Goal: Task Accomplishment & Management: Manage account settings

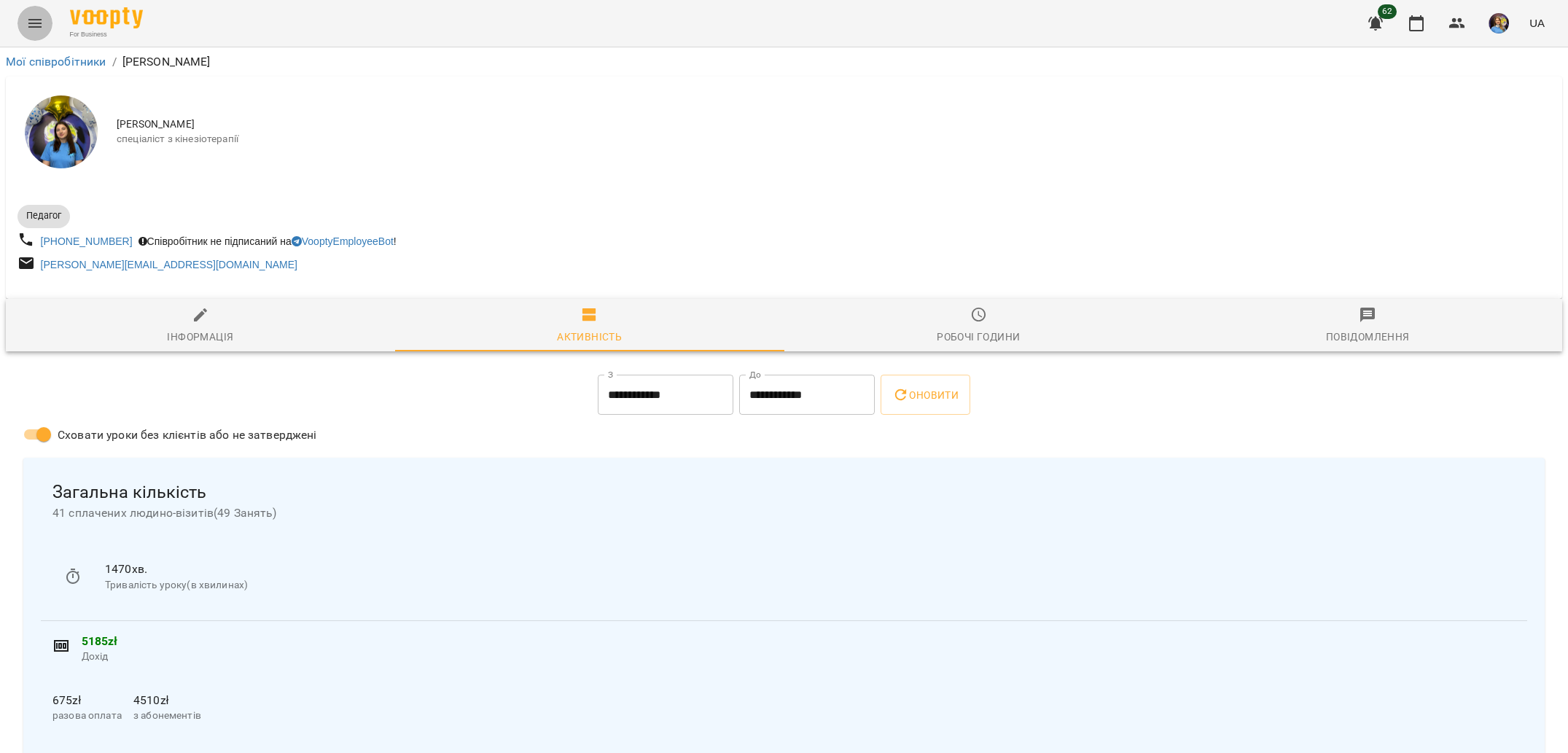
click at [26, 16] on icon "Menu" at bounding box center [34, 23] width 17 height 17
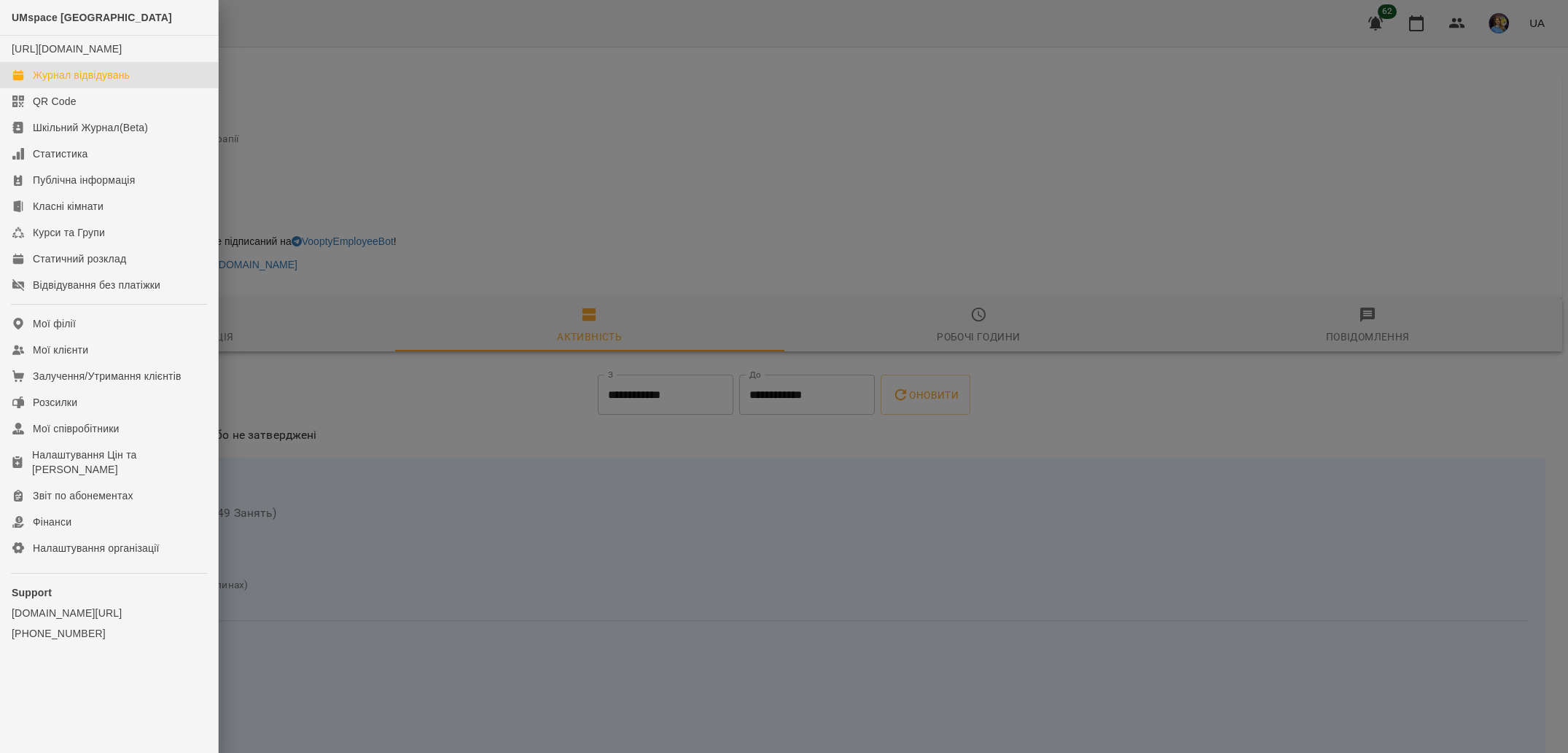
click at [79, 82] on div "Журнал відвідувань" at bounding box center [81, 75] width 97 height 15
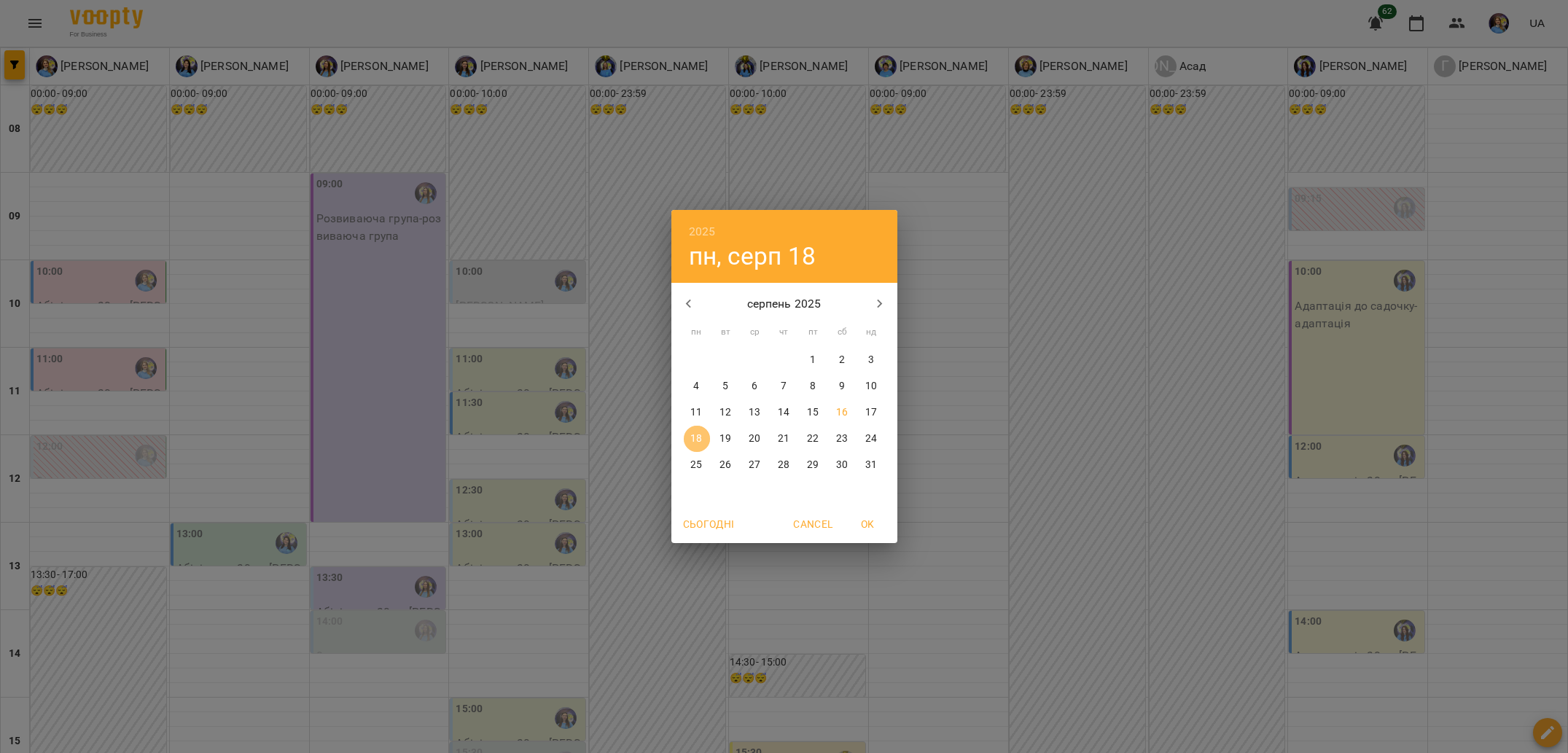
click at [688, 437] on span "18" at bounding box center [697, 438] width 26 height 15
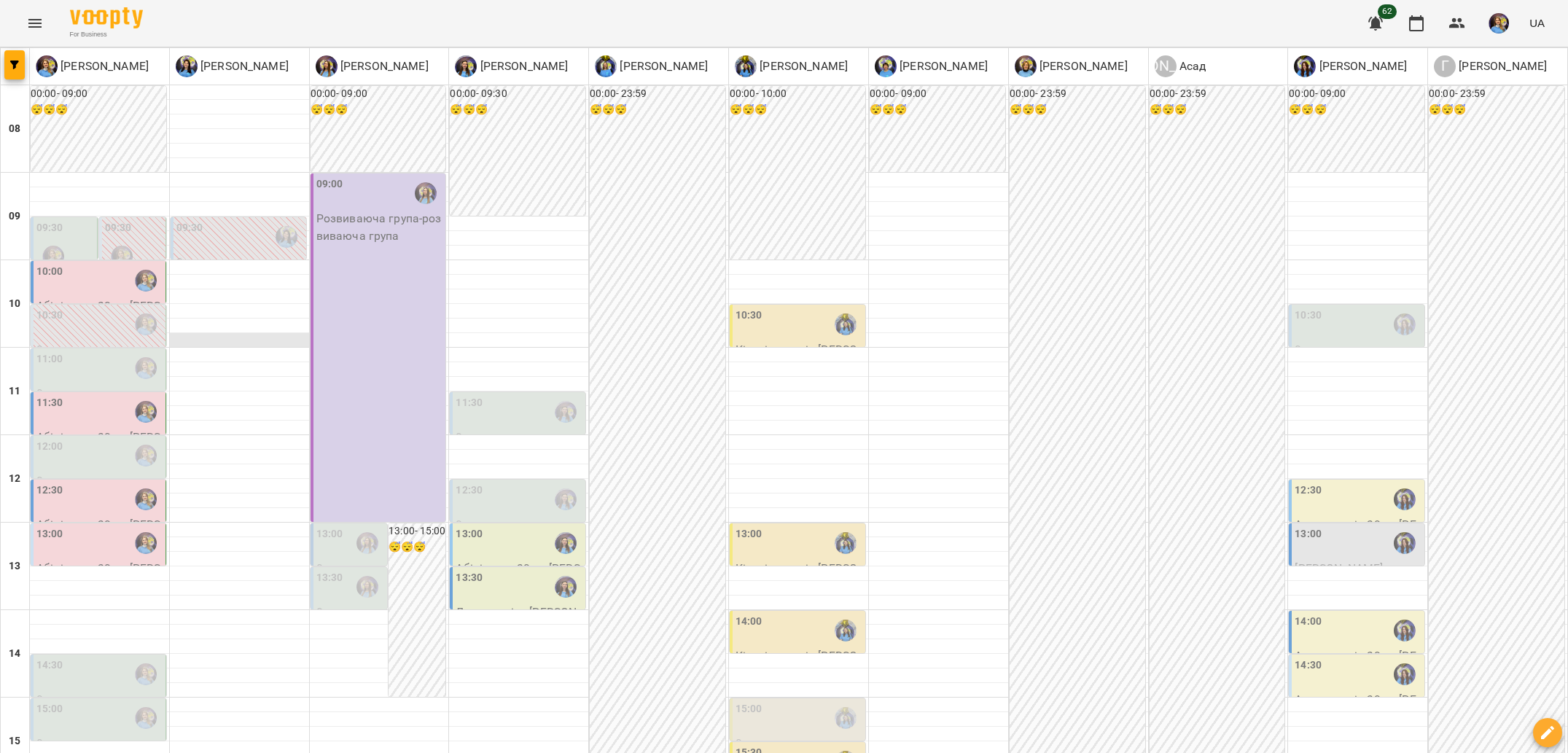
scroll to position [16, 0]
click at [93, 264] on div "10:00" at bounding box center [99, 280] width 126 height 34
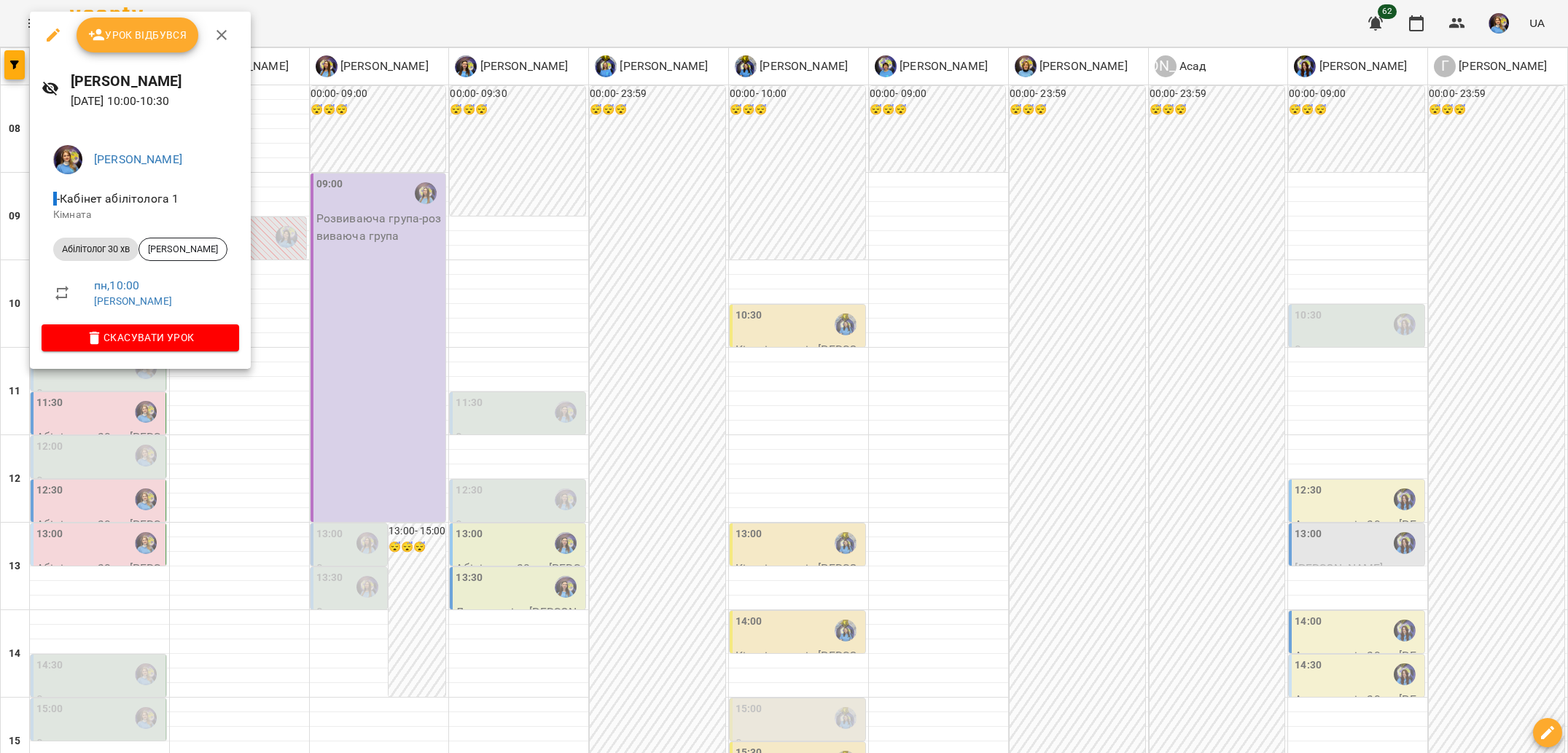
click at [440, 363] on div at bounding box center [784, 376] width 1568 height 753
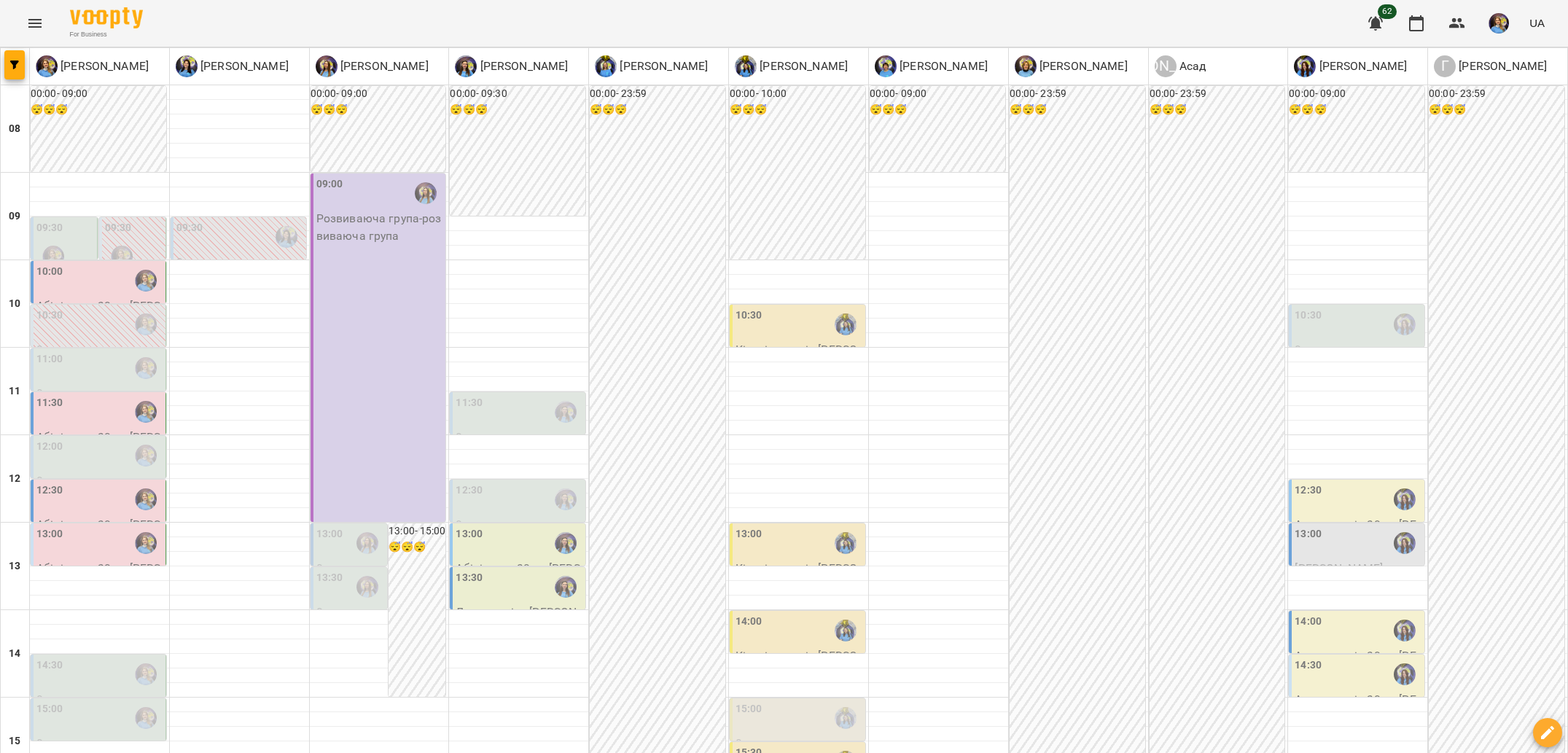
click at [63, 351] on div "11:00" at bounding box center [99, 367] width 126 height 34
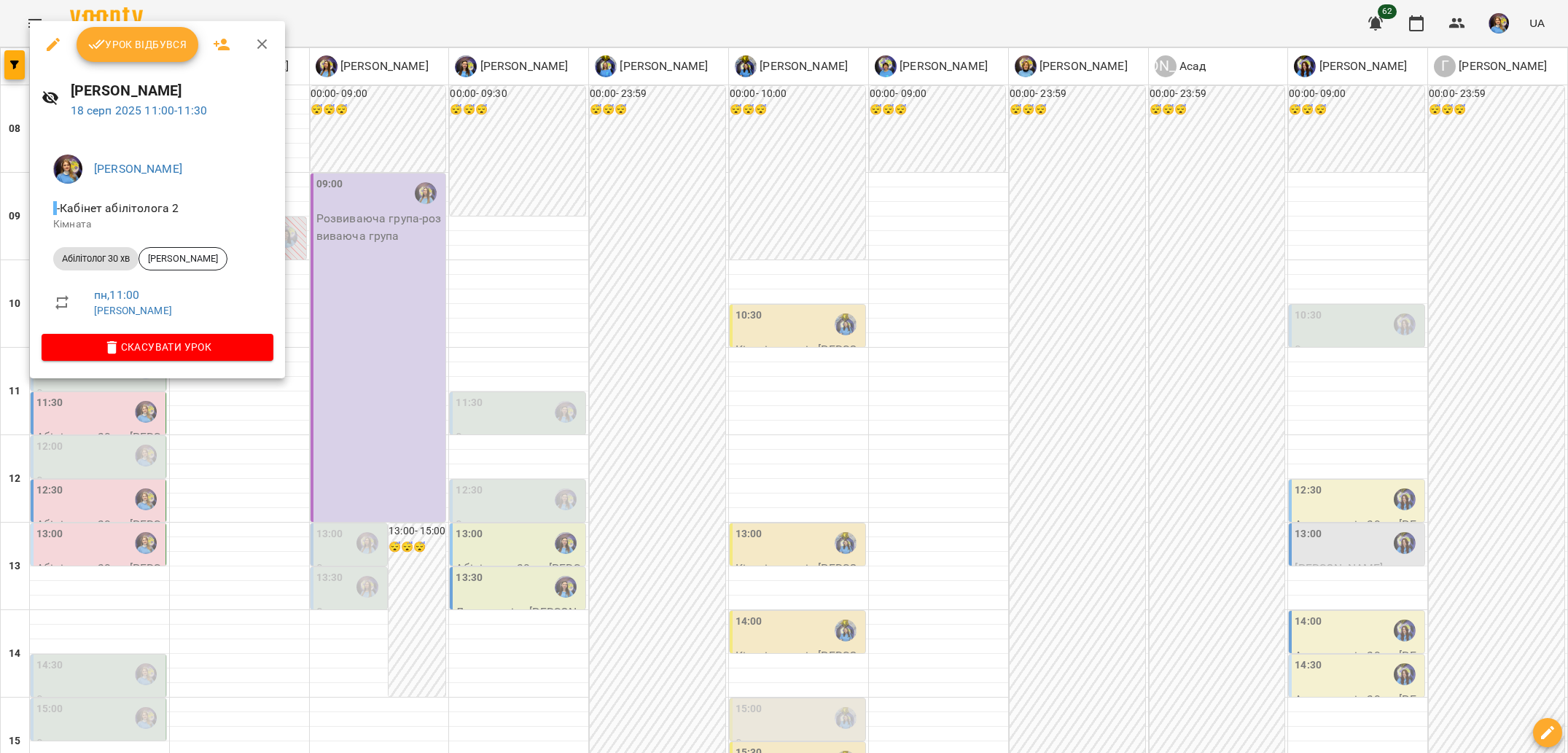
click at [83, 429] on div at bounding box center [784, 376] width 1568 height 753
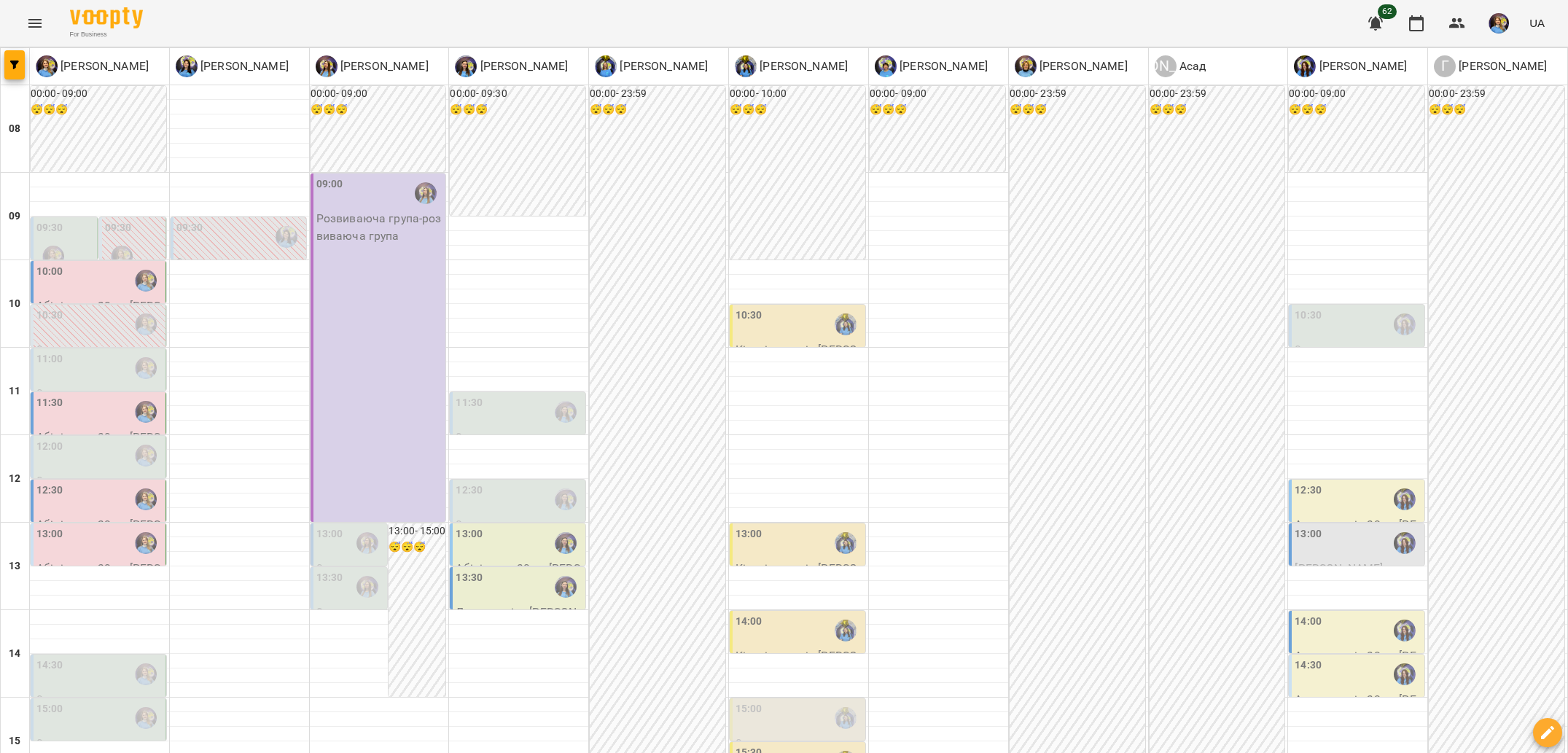
click at [87, 395] on div "11:30" at bounding box center [99, 411] width 126 height 34
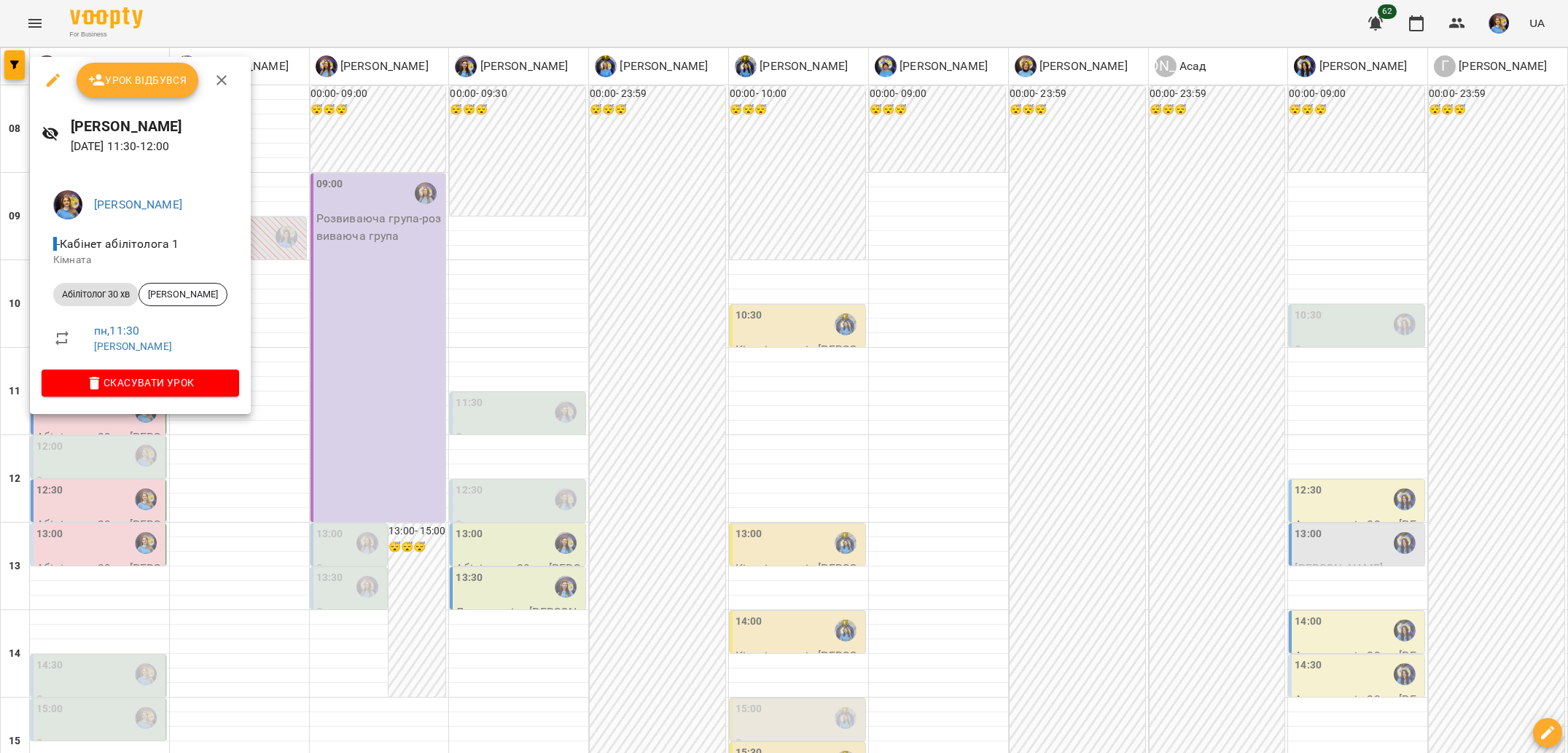
click at [219, 529] on div at bounding box center [784, 376] width 1568 height 753
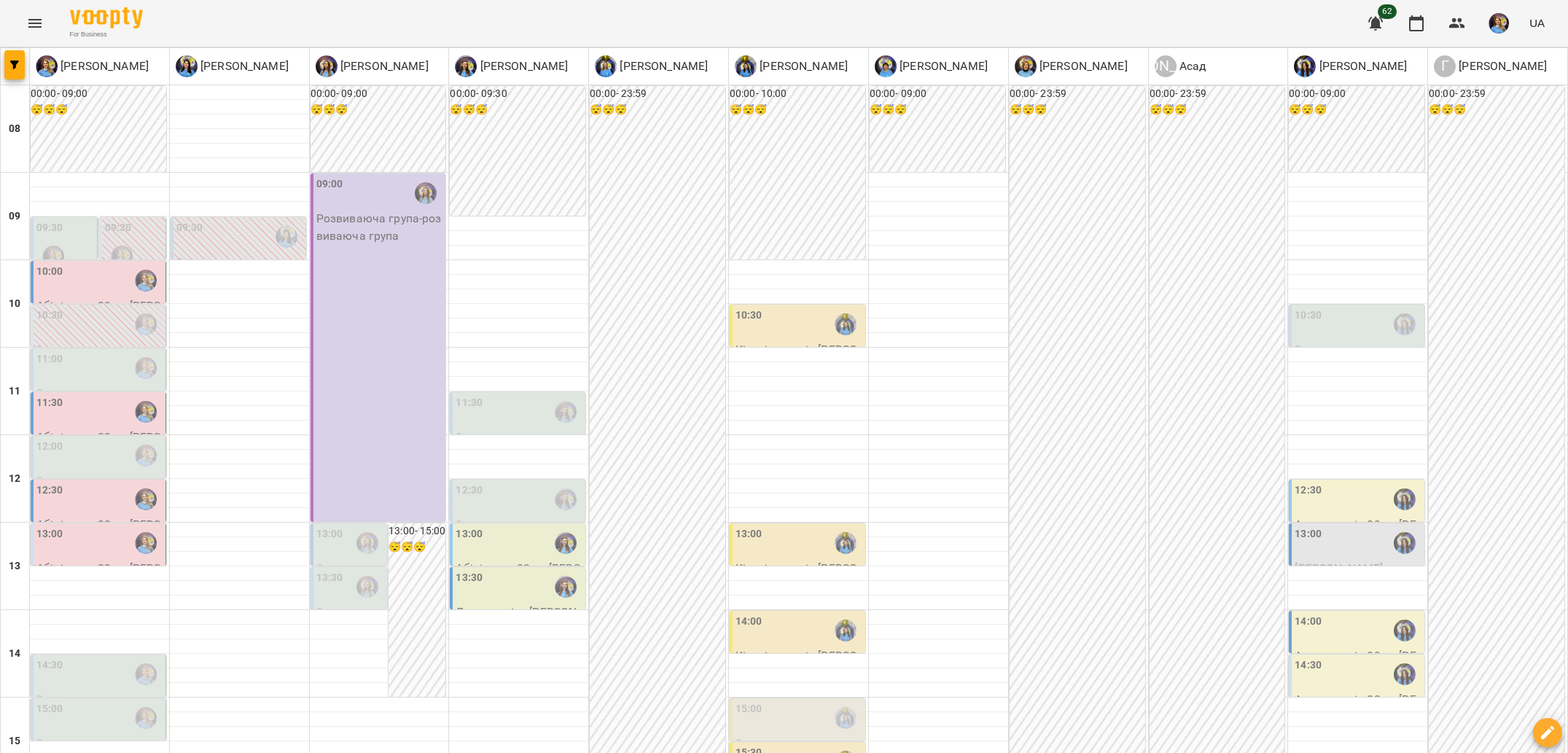
click at [135, 447] on div at bounding box center [146, 455] width 34 height 34
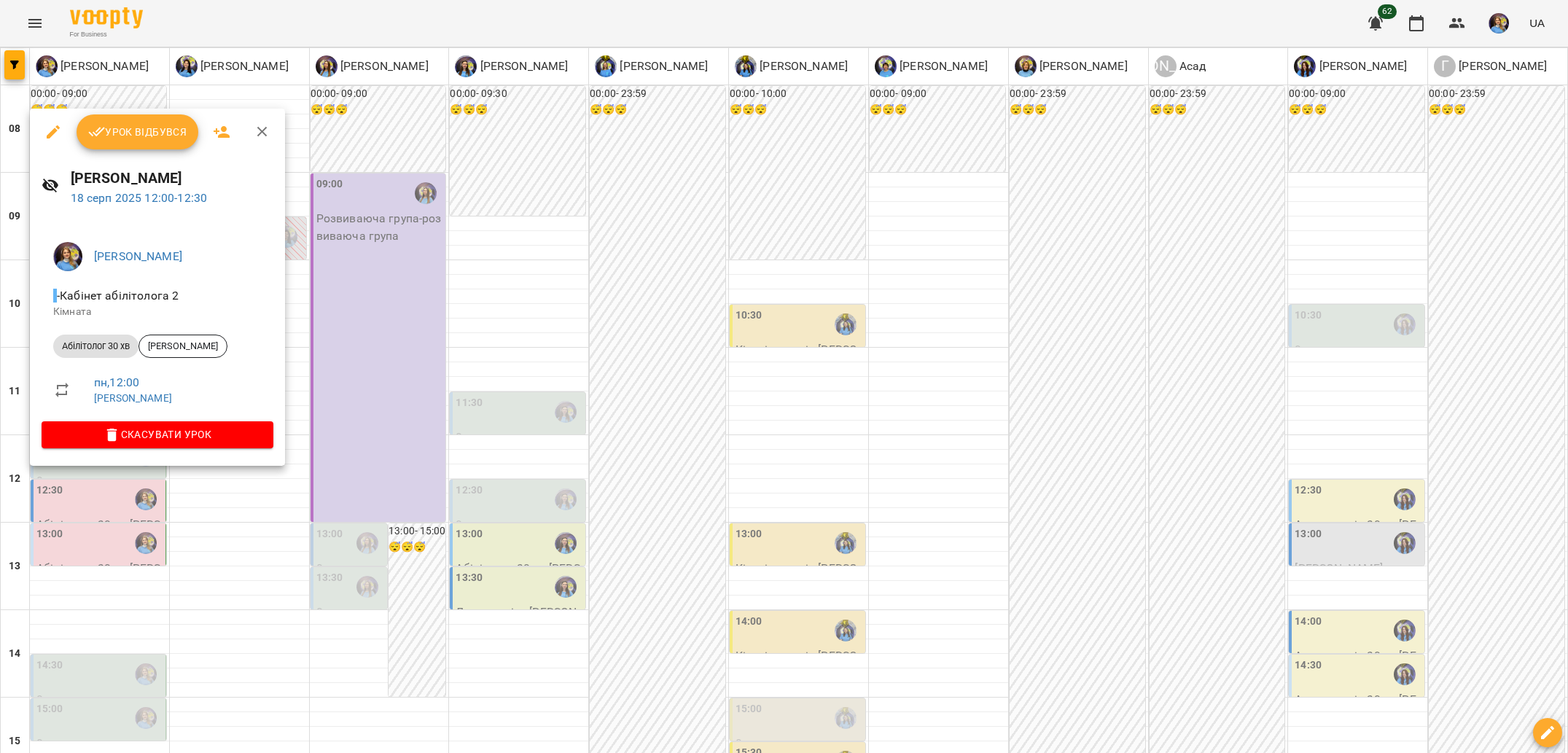
click at [228, 549] on div at bounding box center [784, 376] width 1568 height 753
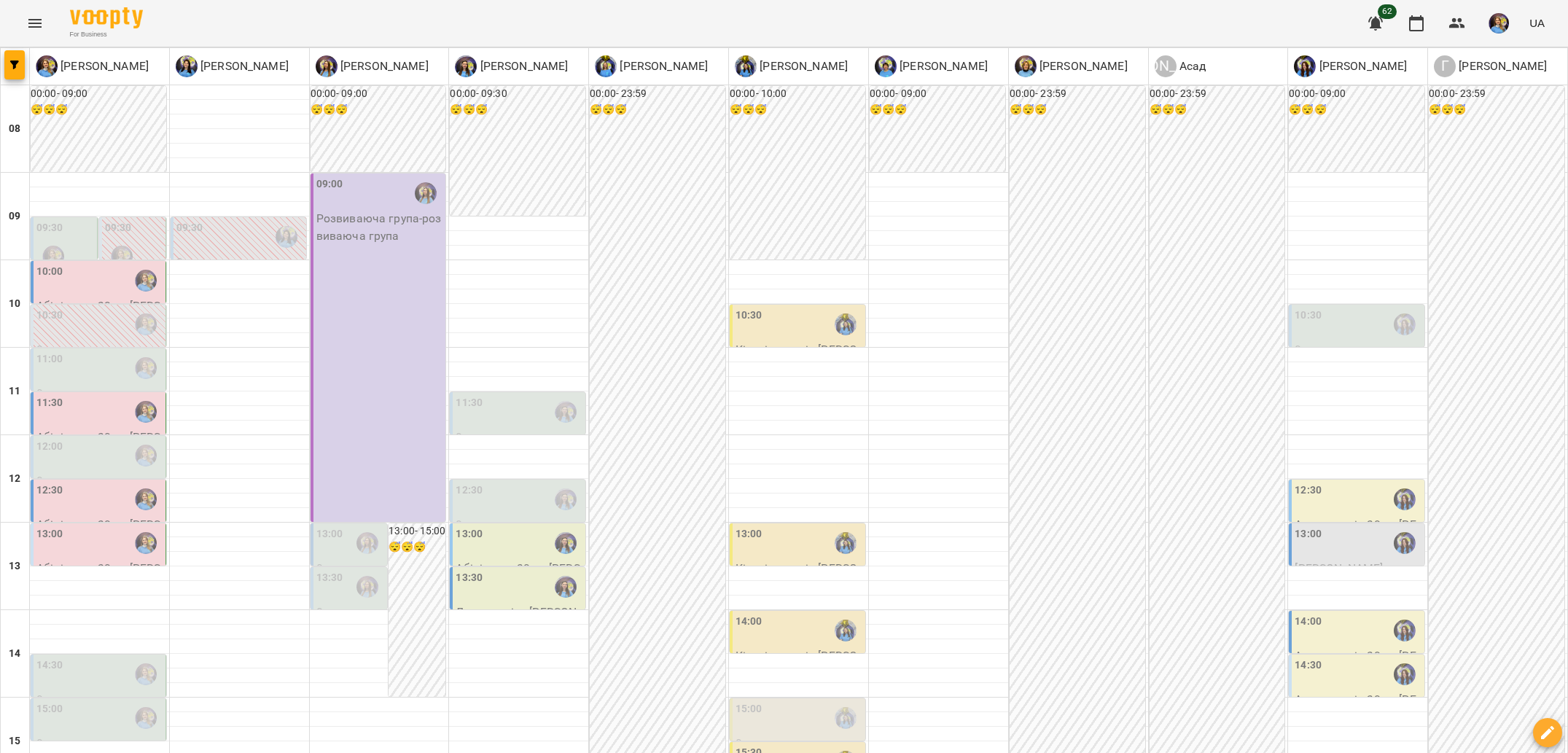
scroll to position [322, 0]
click at [123, 657] on div "14:30" at bounding box center [99, 674] width 126 height 34
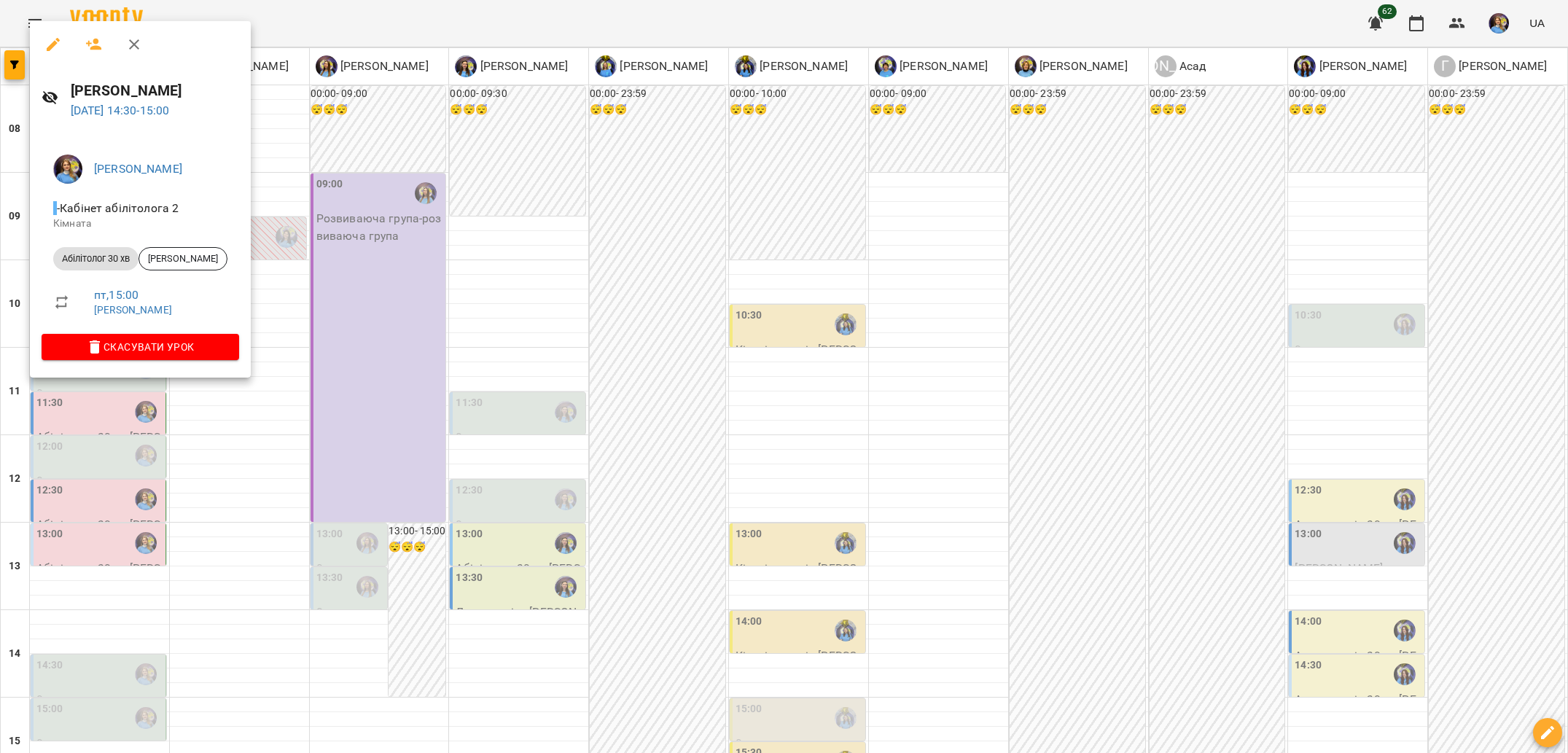
click at [141, 449] on div at bounding box center [784, 376] width 1568 height 753
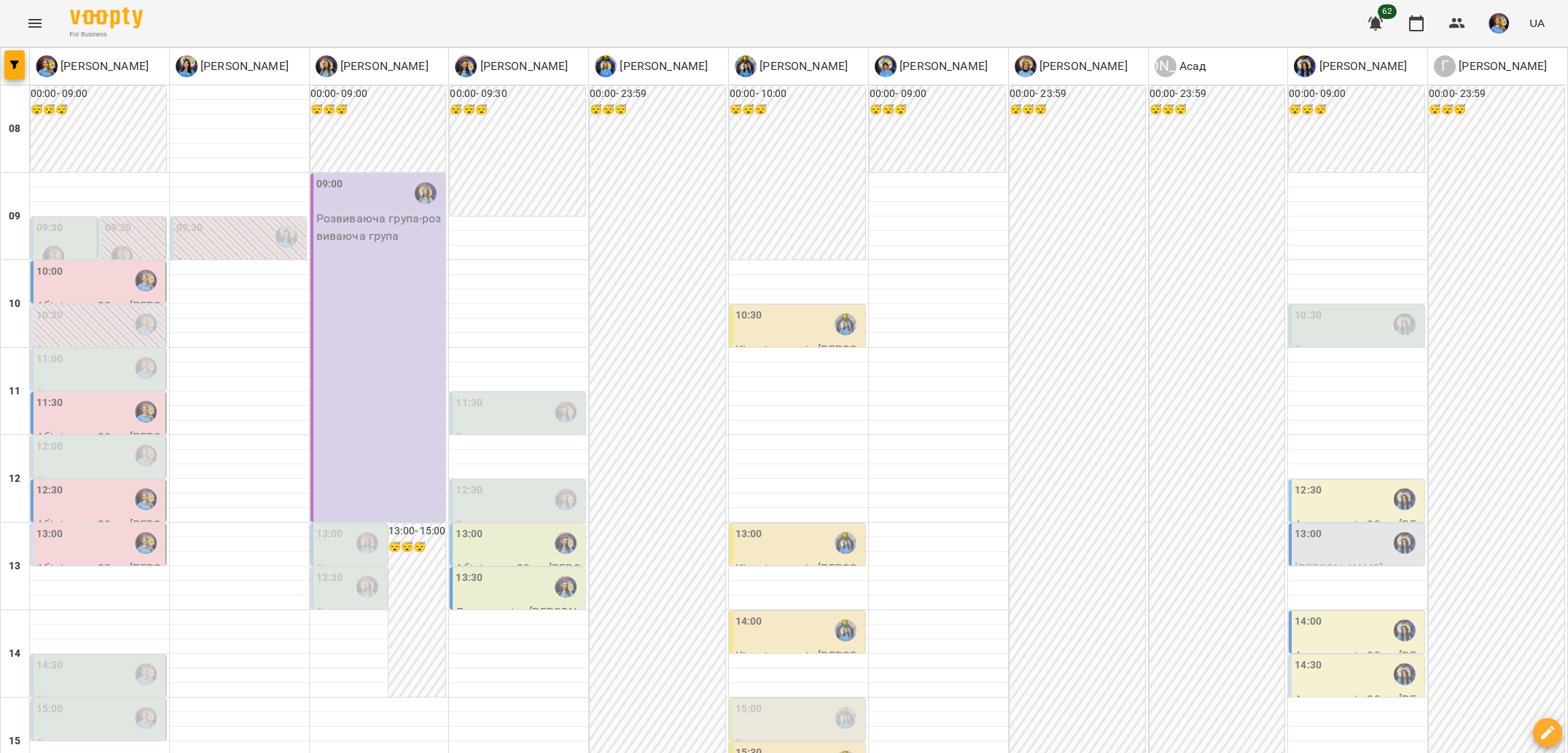
click at [127, 701] on div "15:00" at bounding box center [99, 718] width 126 height 34
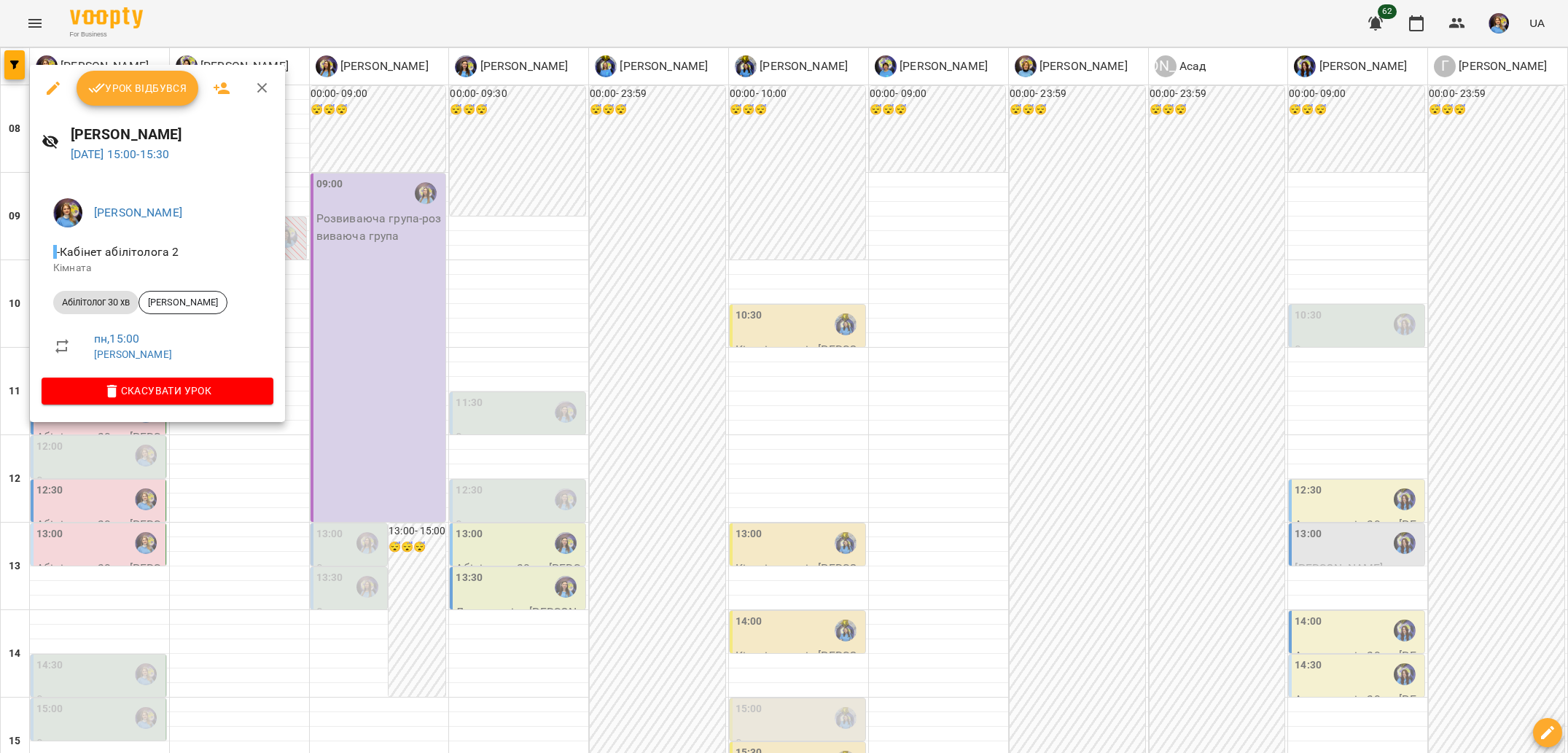
click at [179, 489] on div at bounding box center [784, 376] width 1568 height 753
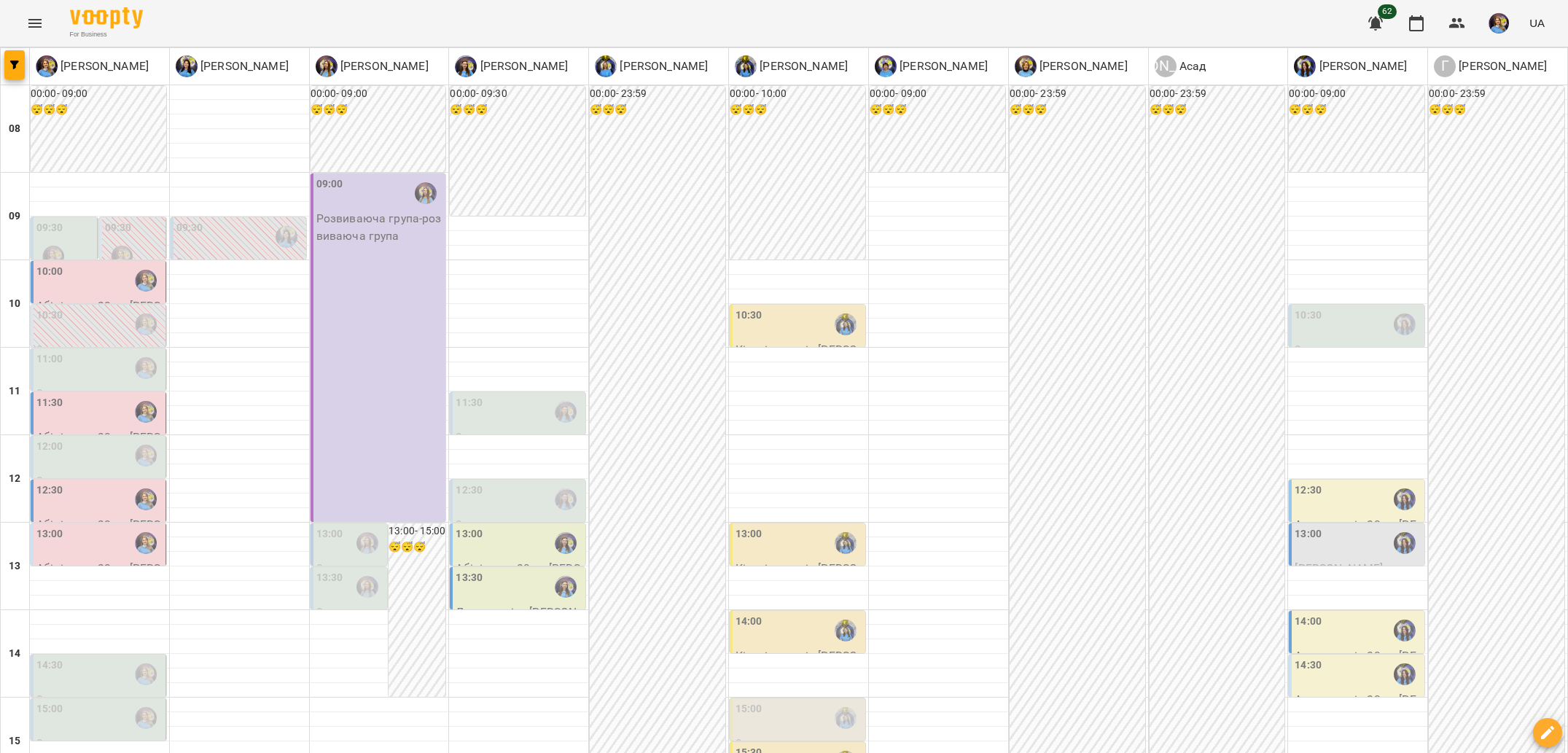
scroll to position [512, 0]
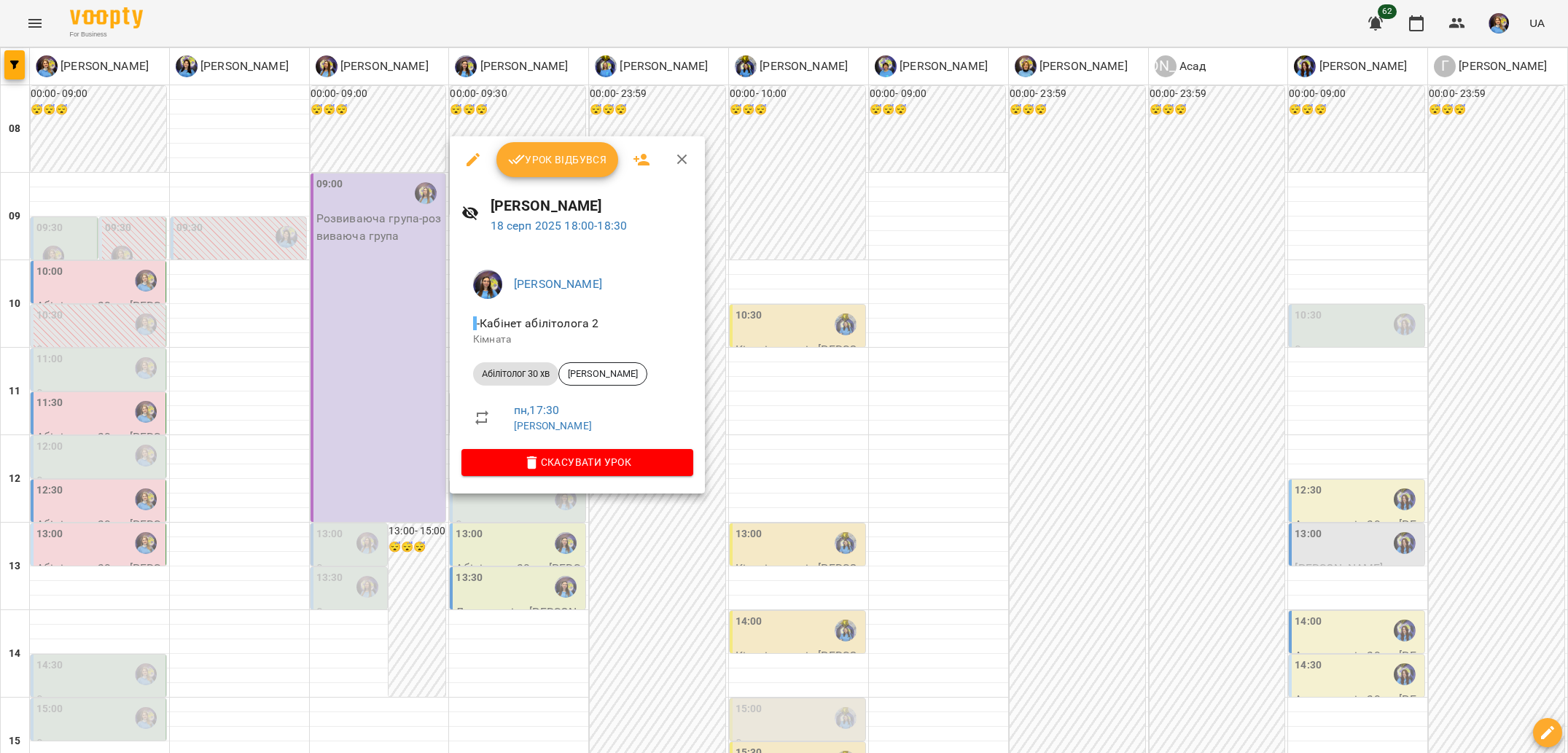
click at [495, 555] on div at bounding box center [784, 376] width 1568 height 753
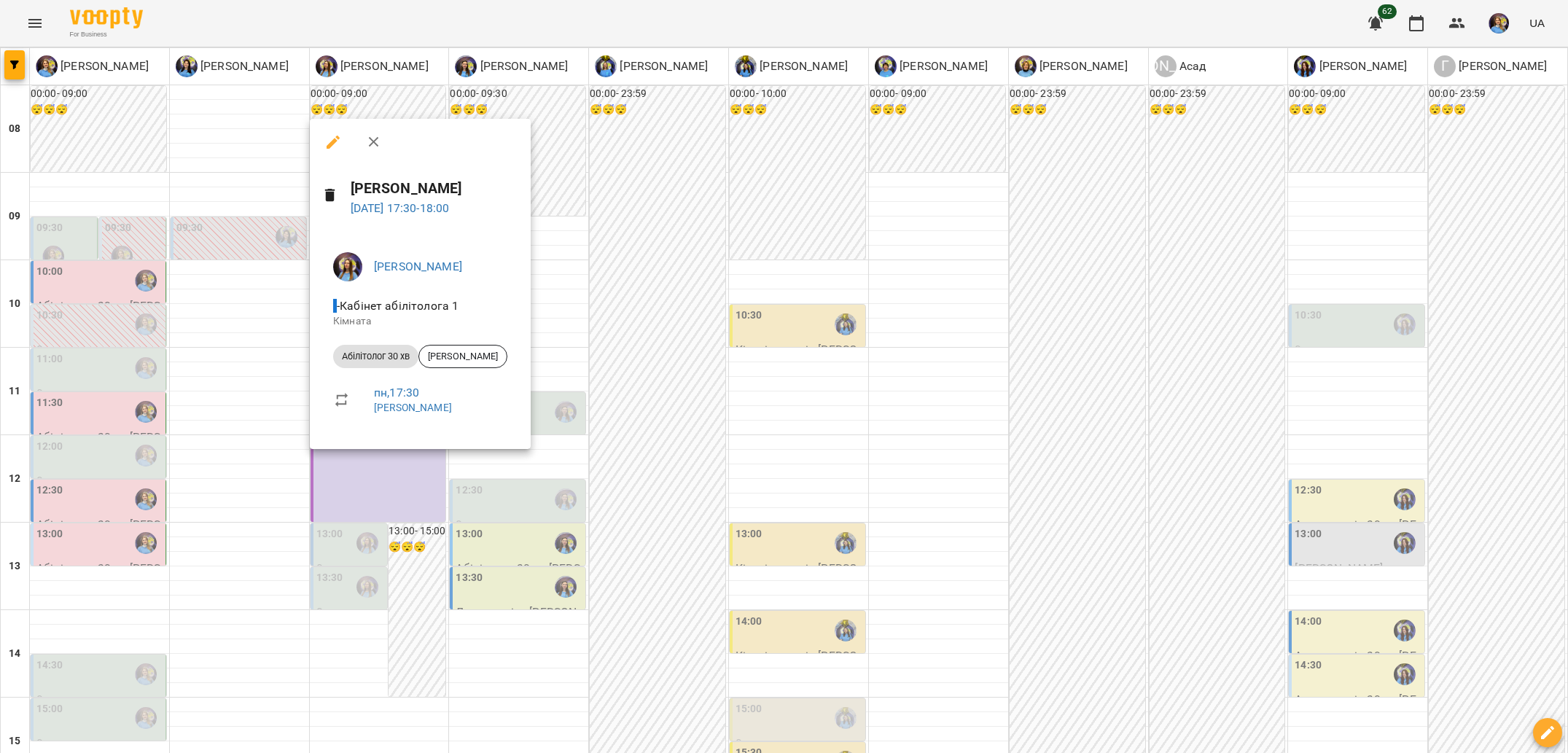
click at [416, 568] on div at bounding box center [784, 376] width 1568 height 753
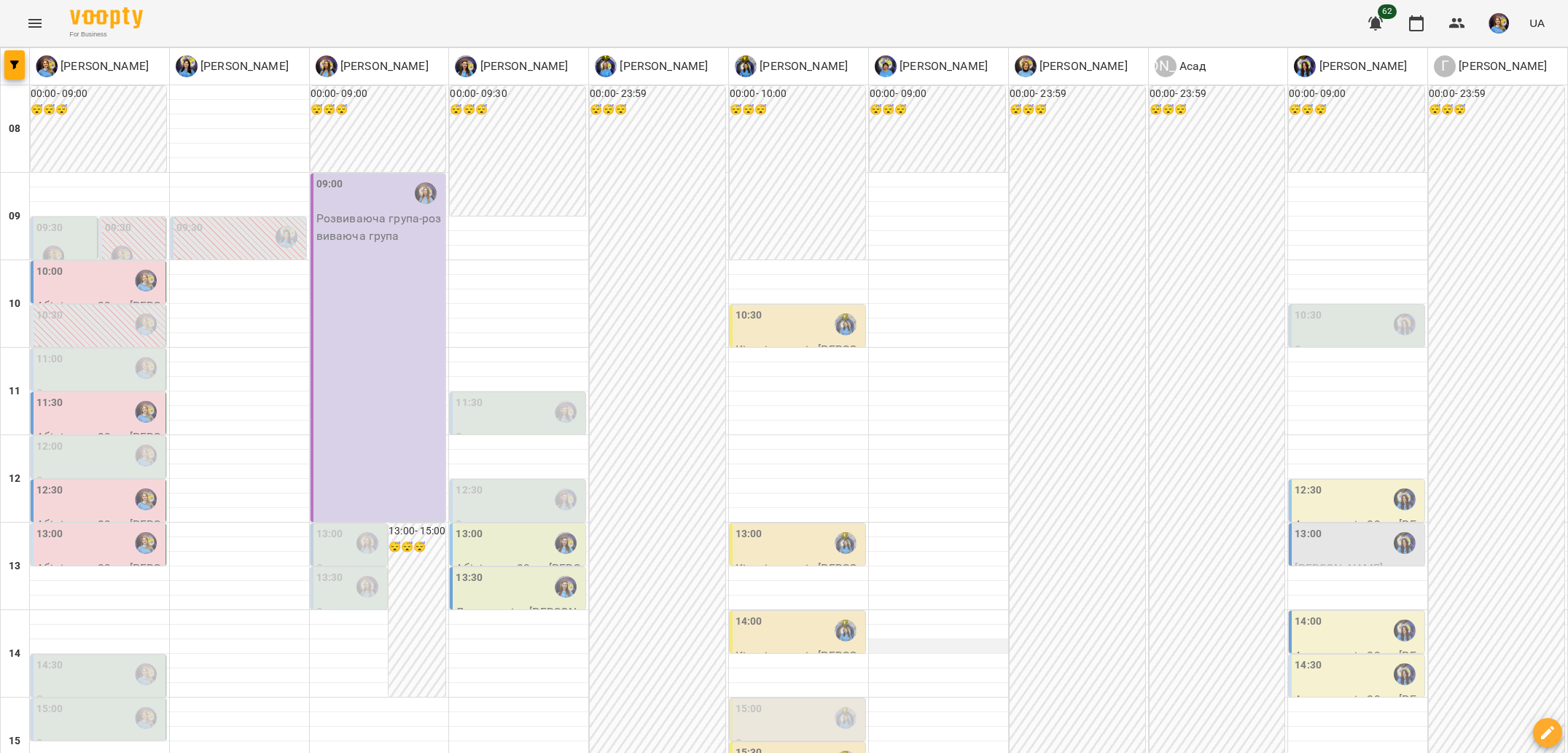
scroll to position [162, 0]
click at [792, 526] on div "13:00" at bounding box center [799, 543] width 127 height 34
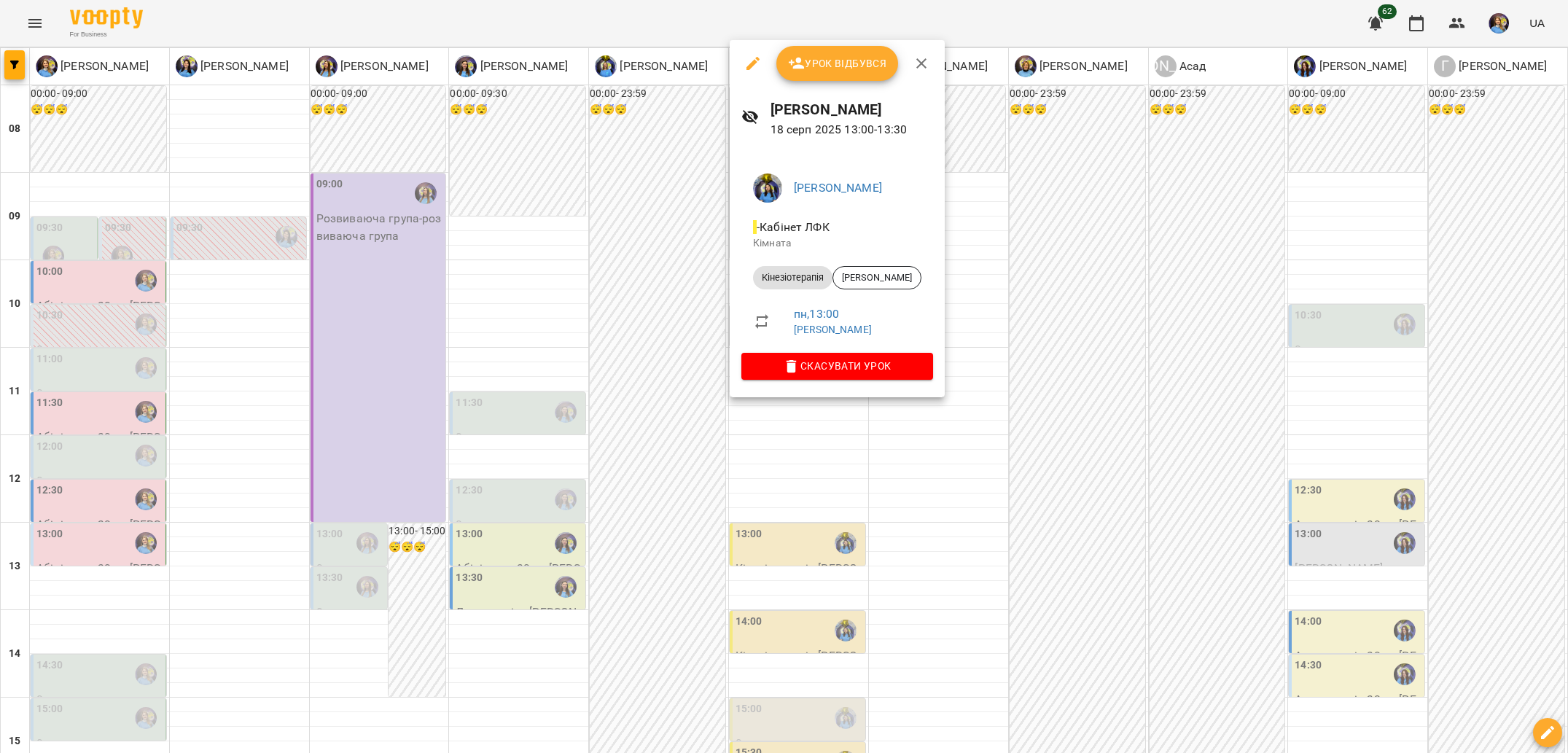
click at [809, 468] on div at bounding box center [784, 376] width 1568 height 753
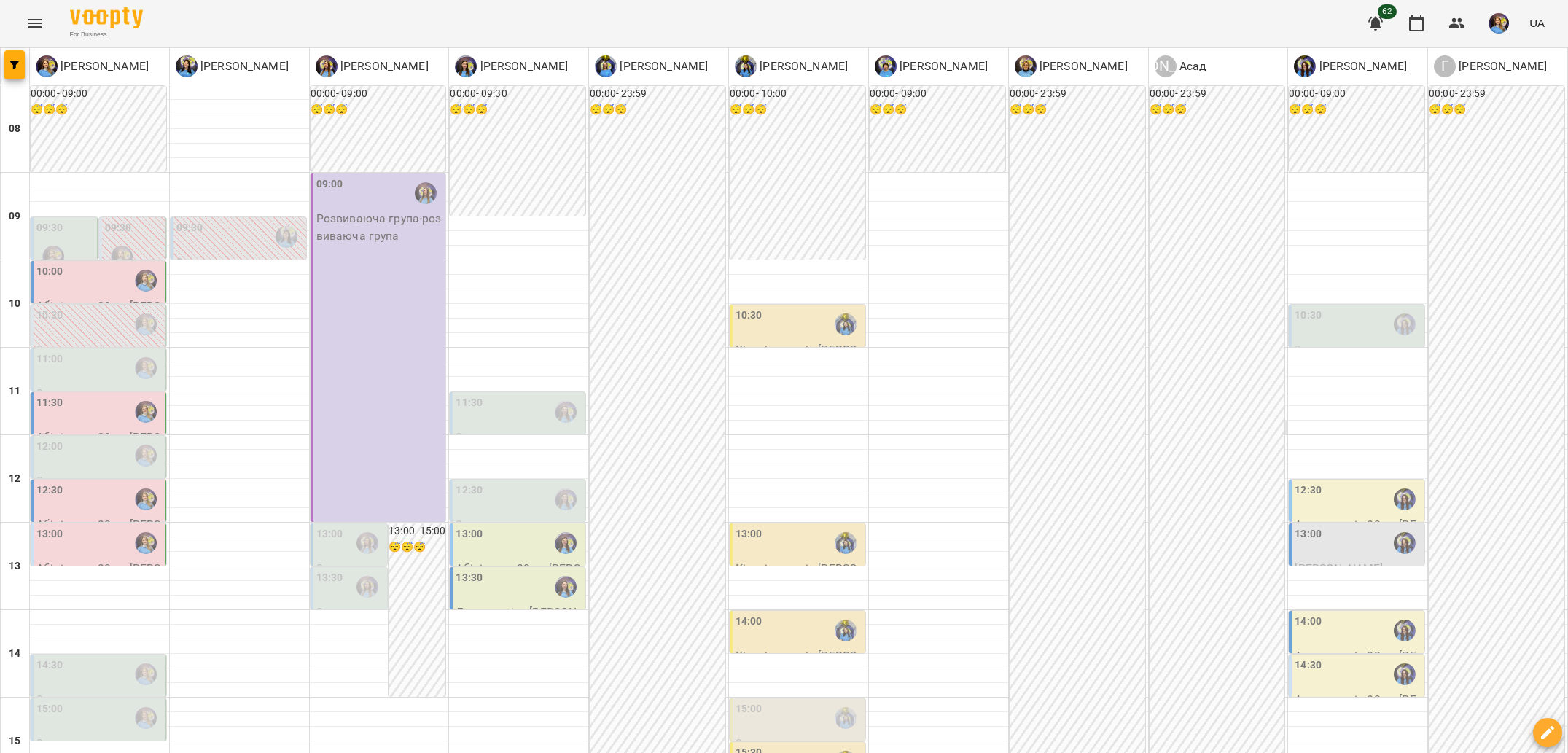
scroll to position [0, 0]
click at [1372, 323] on div "10:30" at bounding box center [1358, 324] width 127 height 34
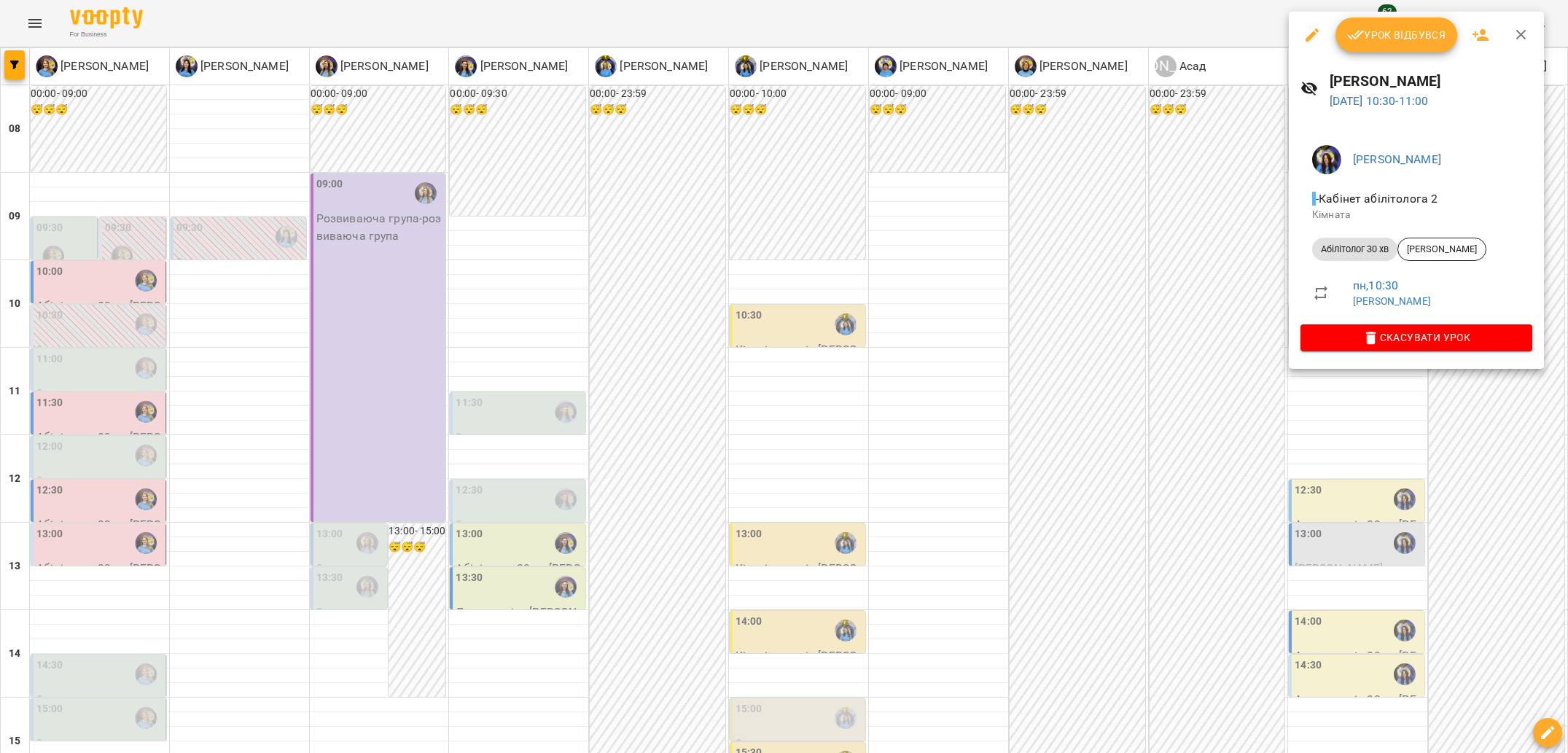
click at [1226, 365] on div at bounding box center [784, 376] width 1568 height 753
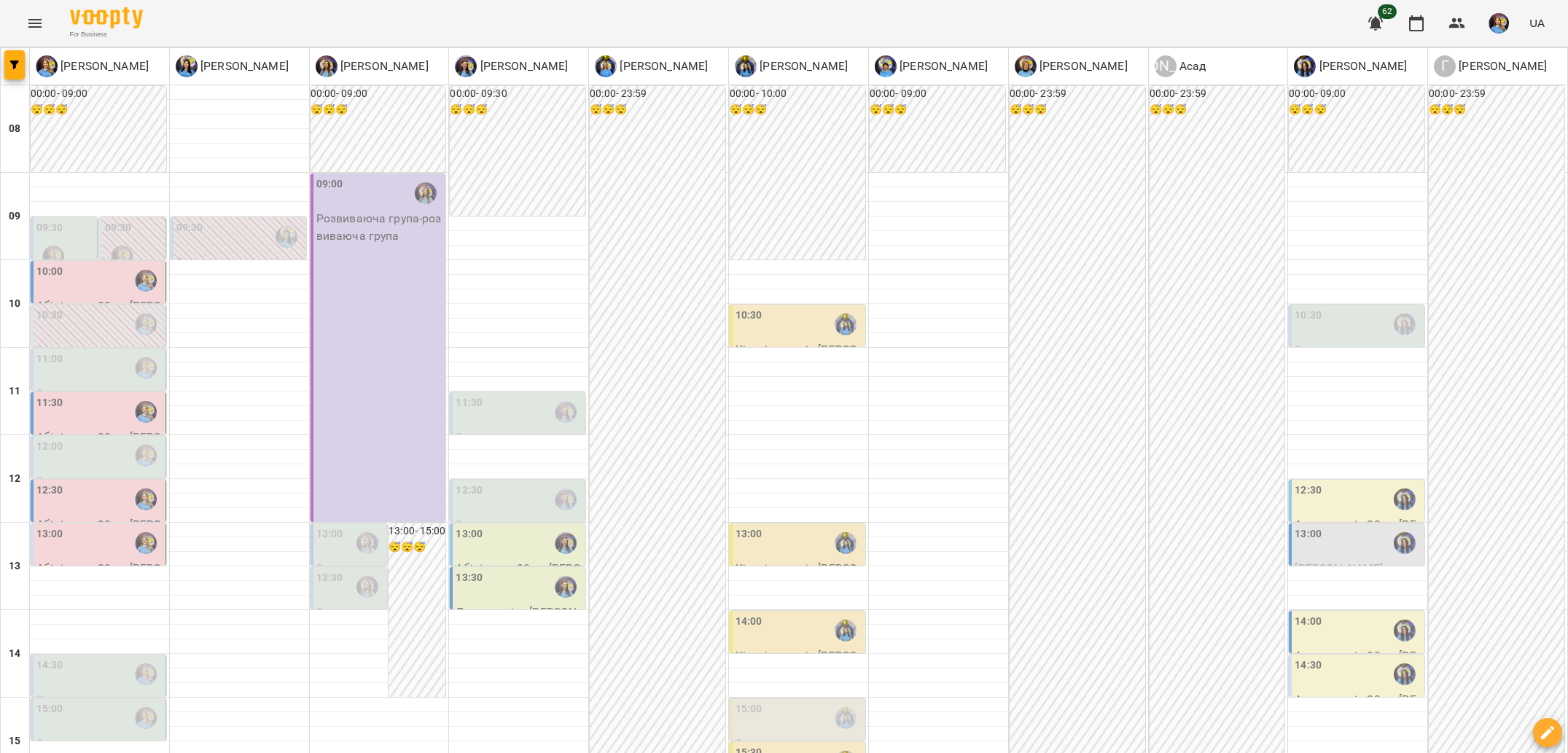
click at [1315, 496] on label "12:30" at bounding box center [1308, 490] width 27 height 16
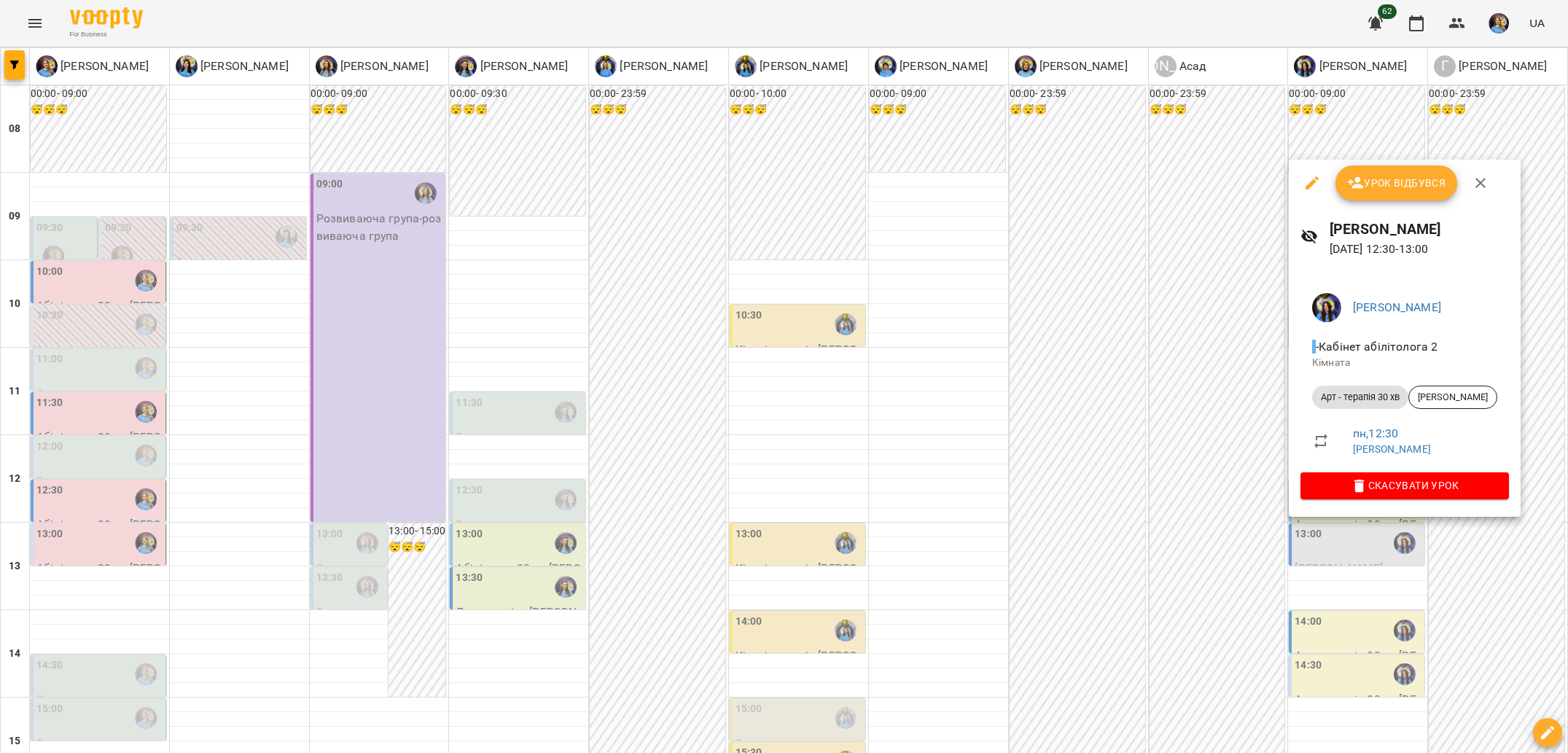
click at [1212, 481] on div at bounding box center [784, 376] width 1568 height 753
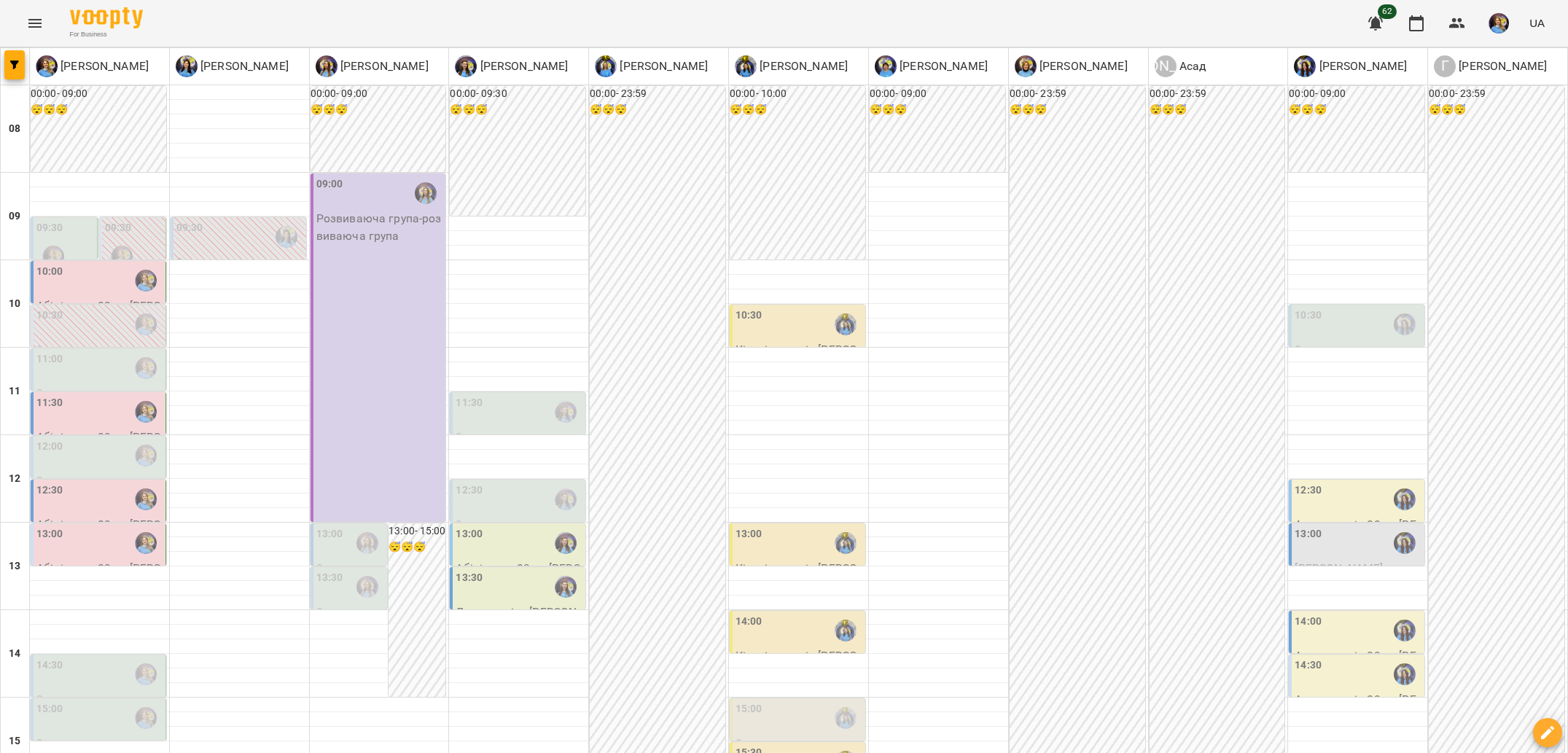
click at [1347, 562] on span "[PERSON_NAME]" at bounding box center [1339, 568] width 88 height 14
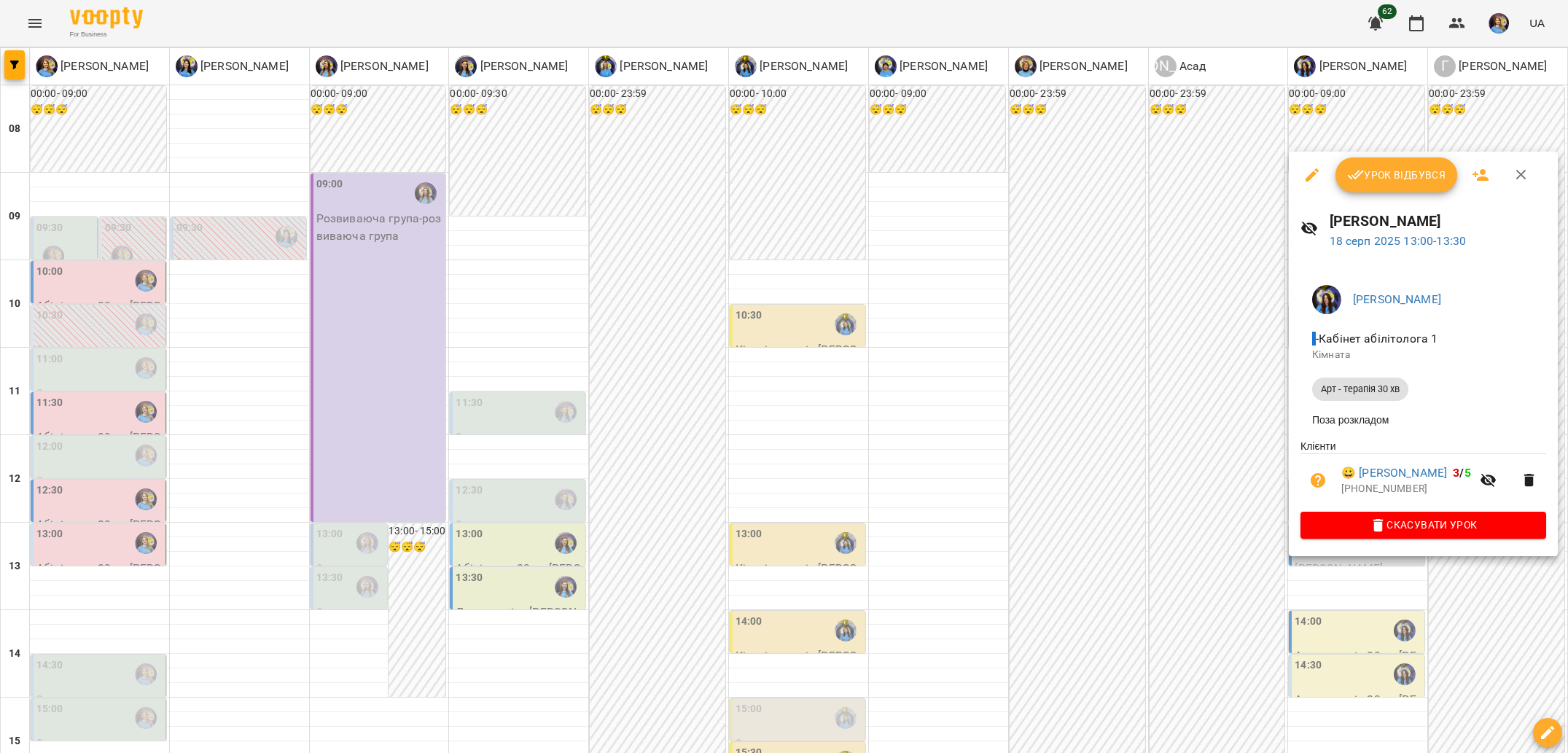
click at [1206, 529] on div at bounding box center [784, 376] width 1568 height 753
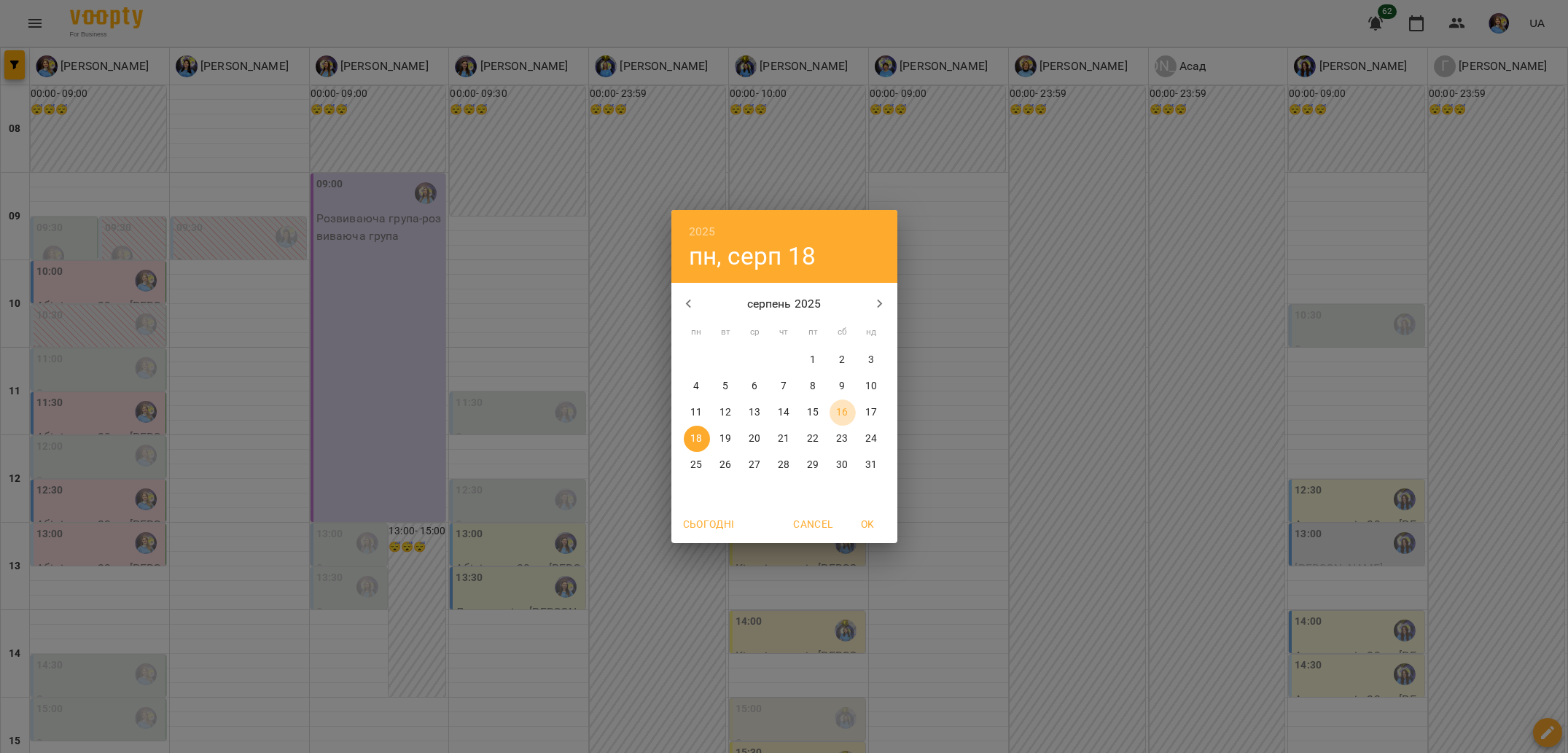
click at [839, 410] on p "16" at bounding box center [842, 412] width 12 height 15
type input "**********"
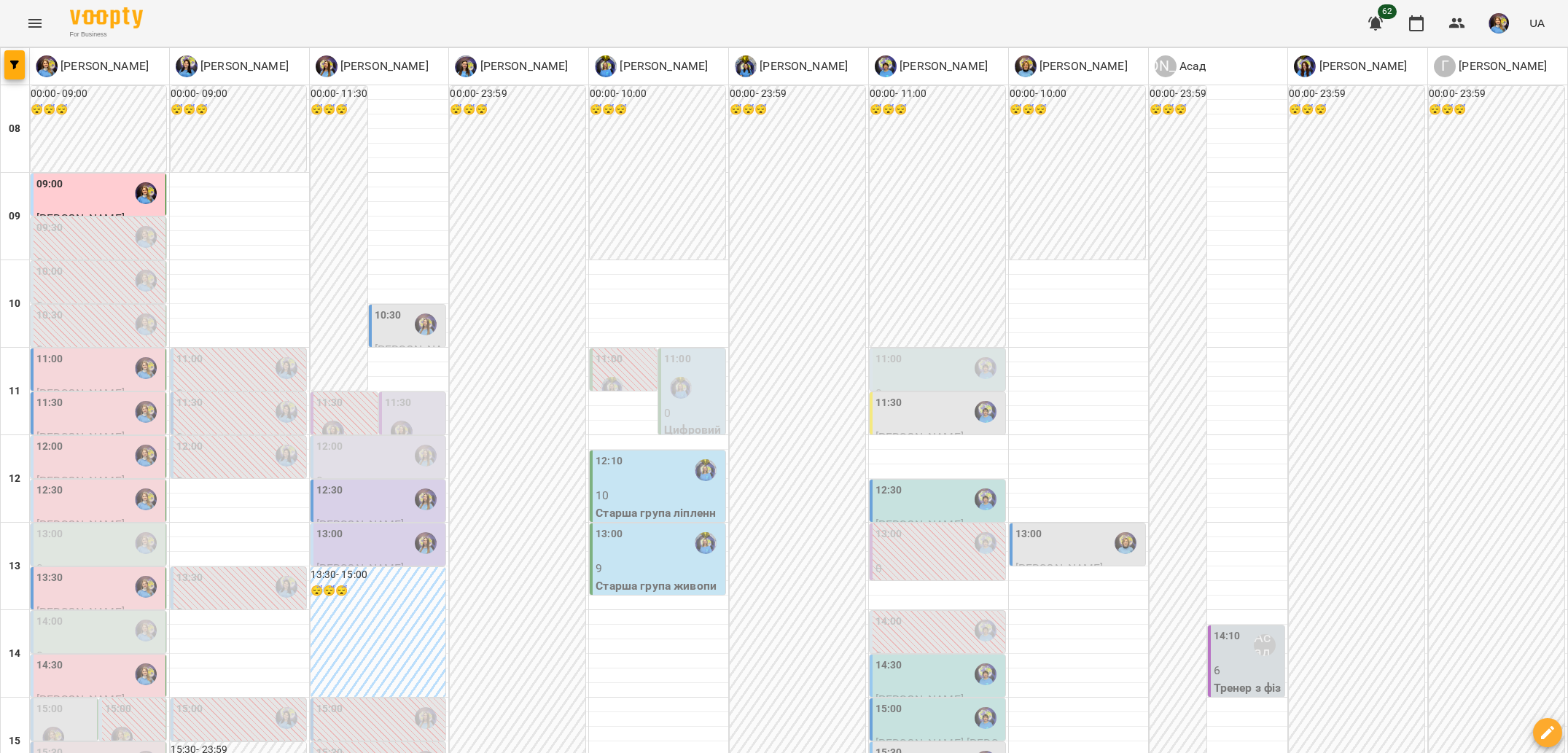
click at [68, 379] on div "11:00" at bounding box center [99, 367] width 126 height 34
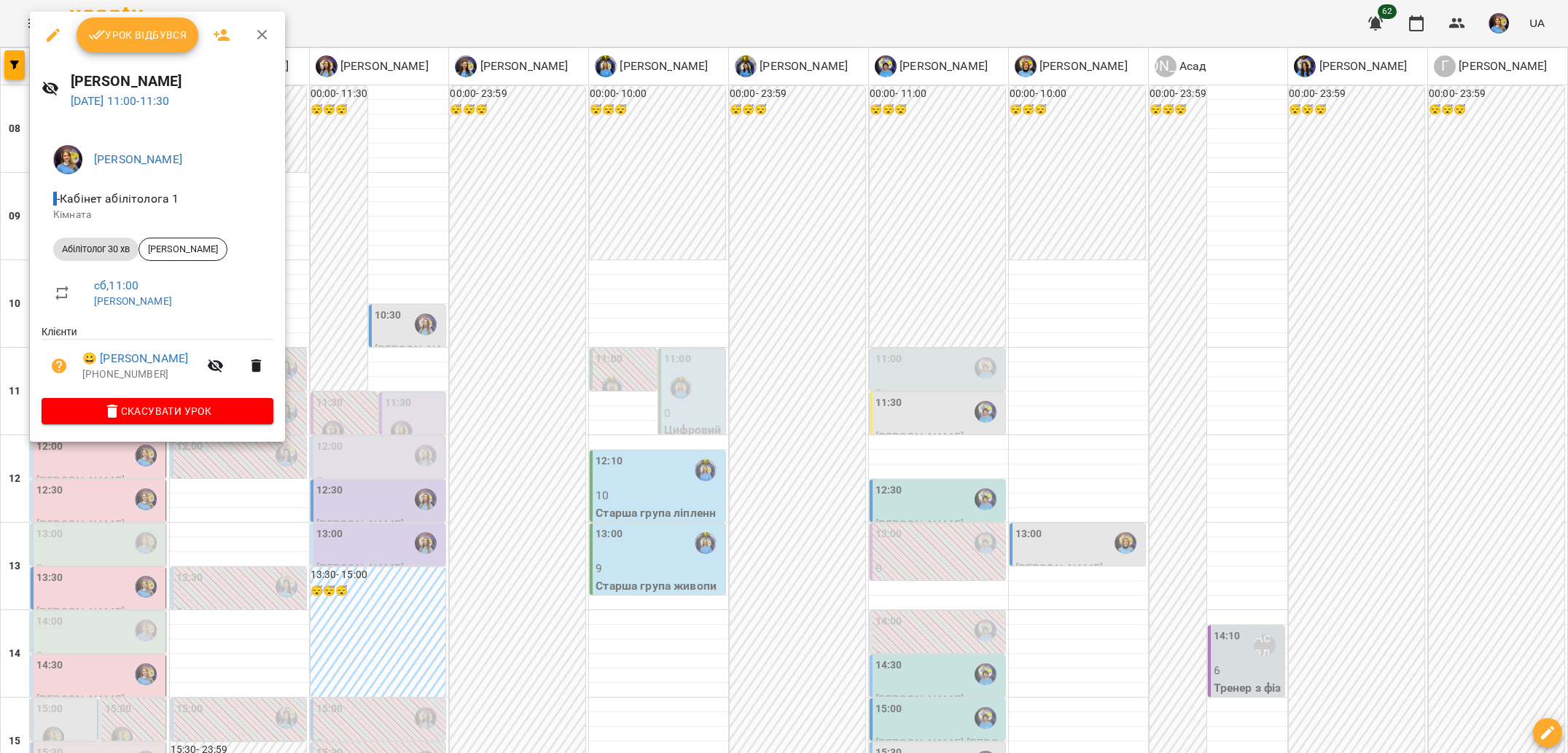
click at [198, 518] on div at bounding box center [784, 376] width 1568 height 753
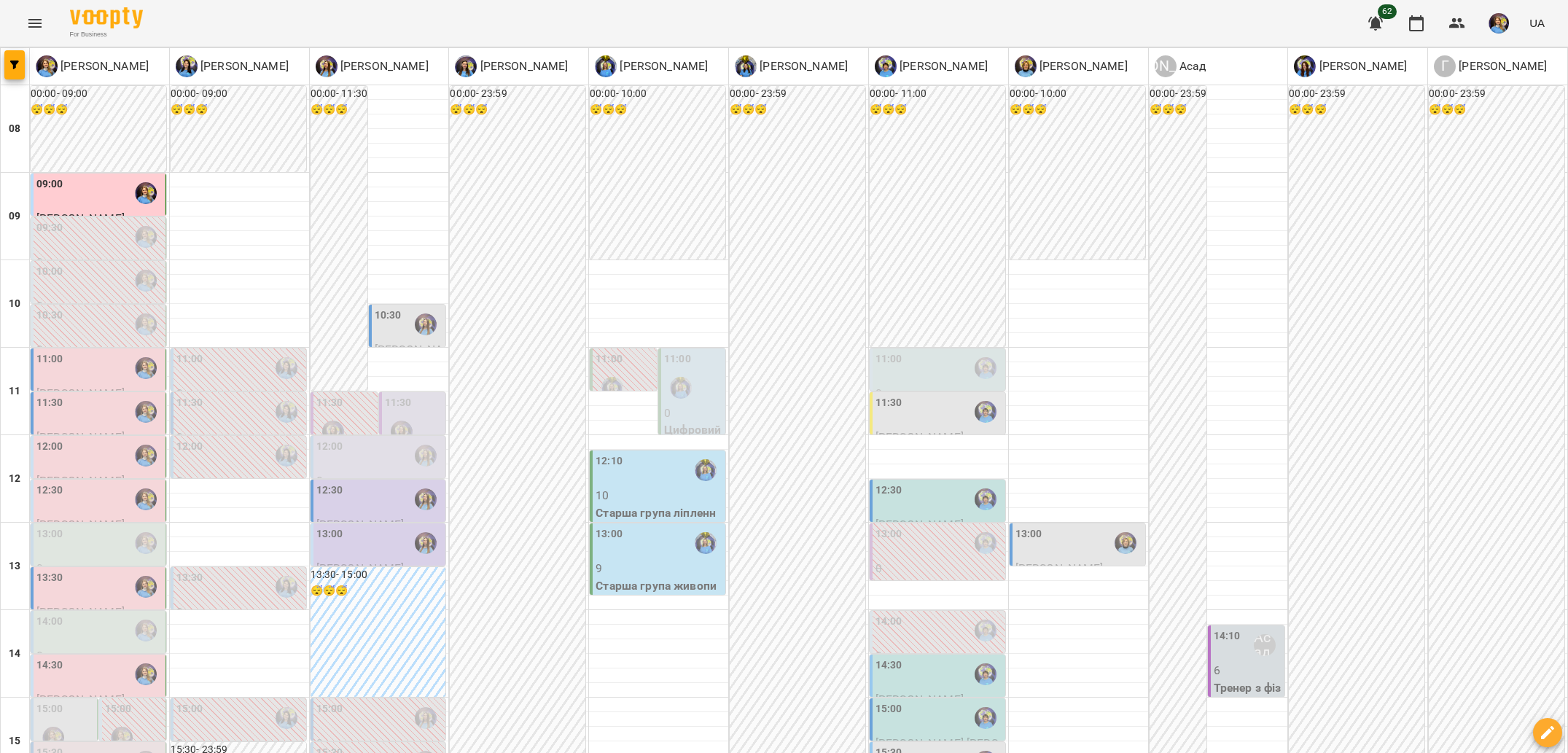
click at [82, 410] on div "11:30" at bounding box center [99, 411] width 126 height 34
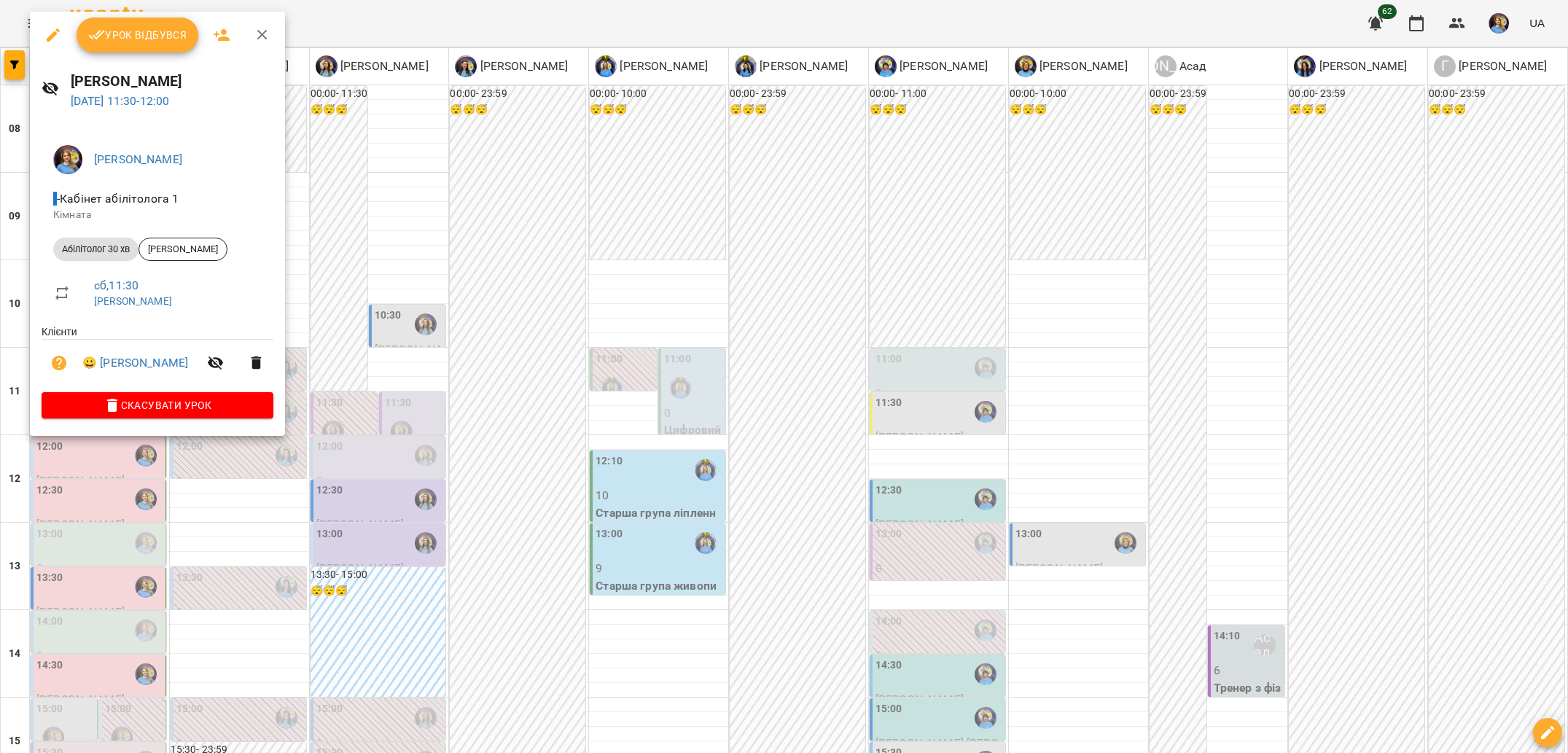
click at [171, 494] on div at bounding box center [784, 376] width 1568 height 753
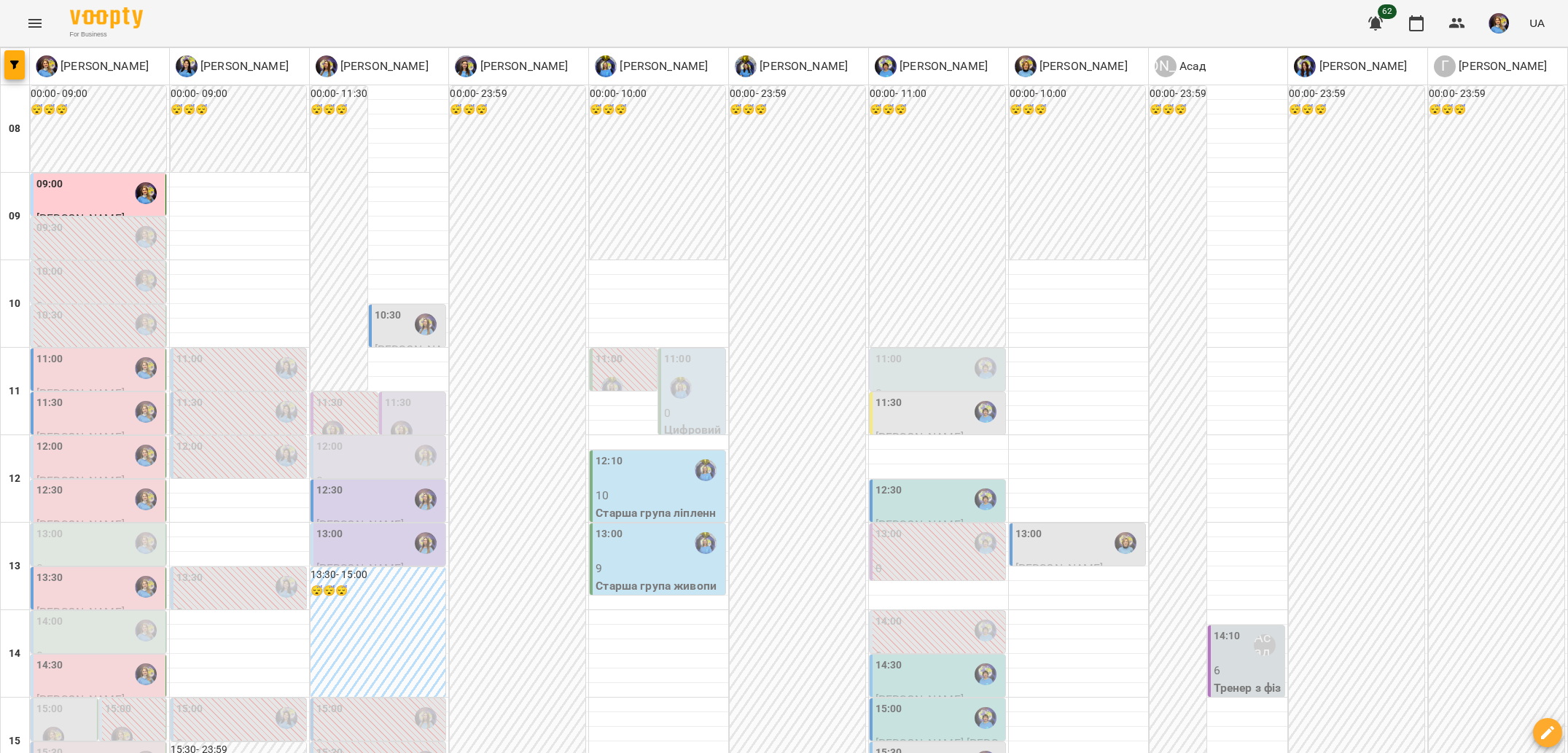
click at [95, 445] on div "12:00" at bounding box center [99, 455] width 126 height 34
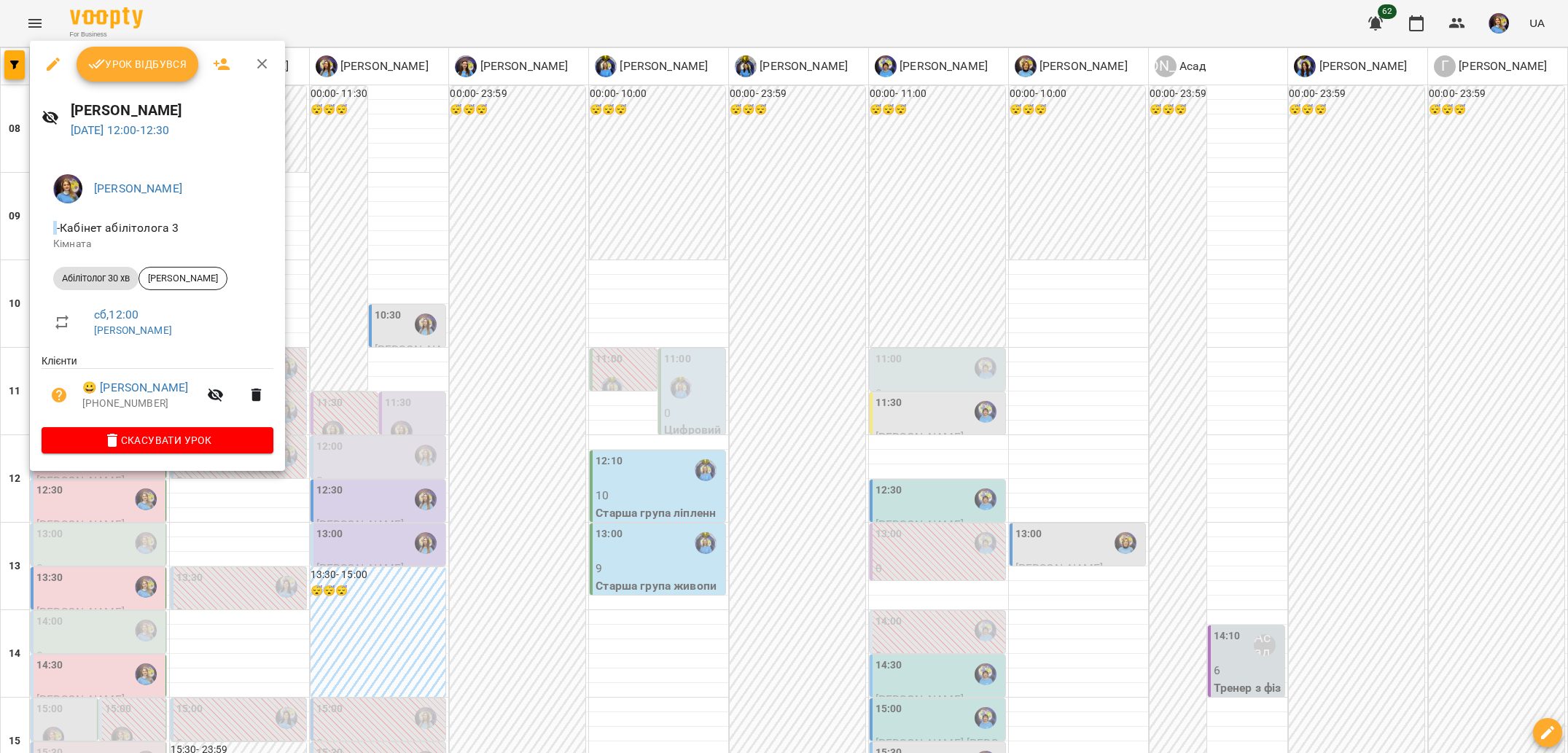
click at [182, 536] on div at bounding box center [784, 376] width 1568 height 753
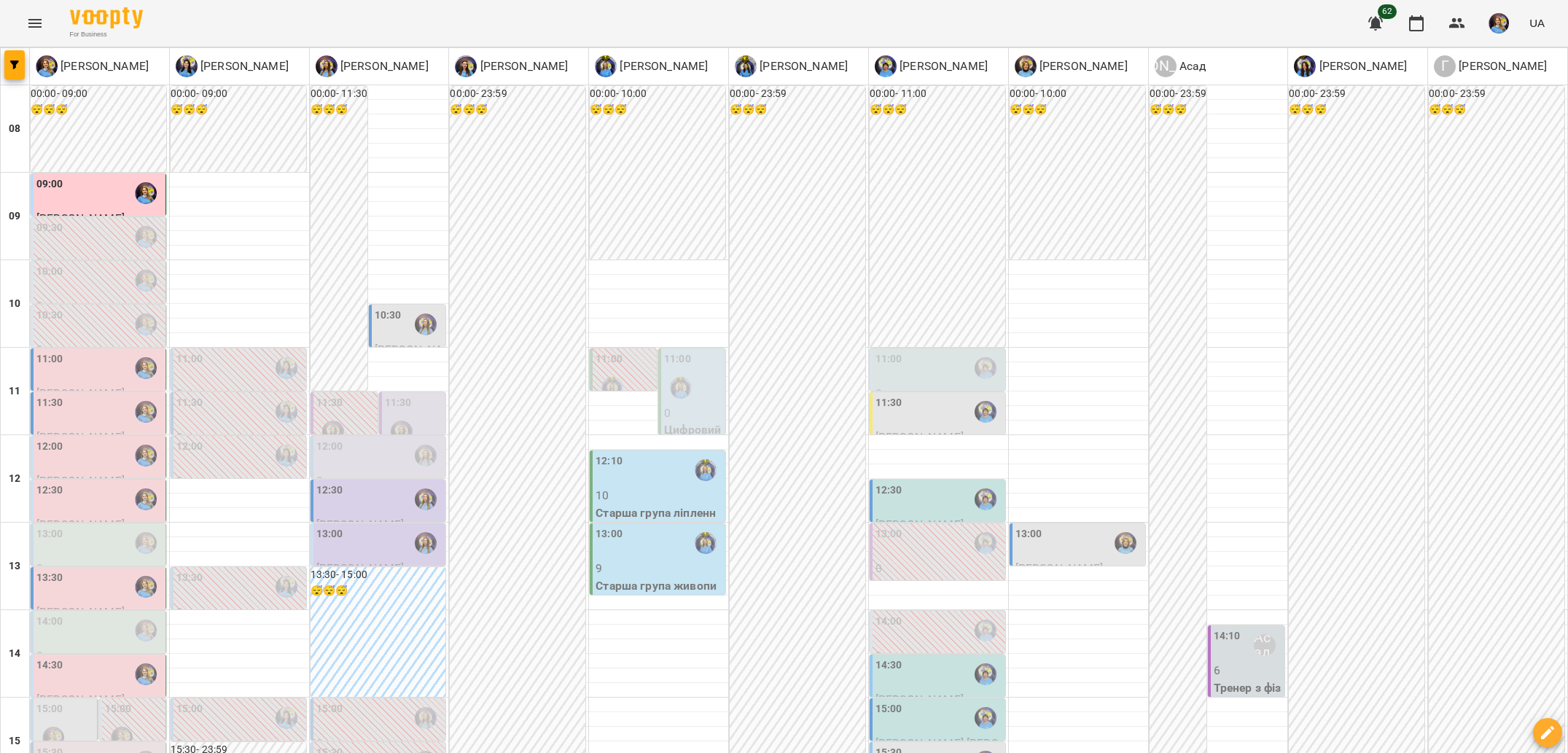
click at [99, 496] on div "12:30" at bounding box center [99, 499] width 126 height 34
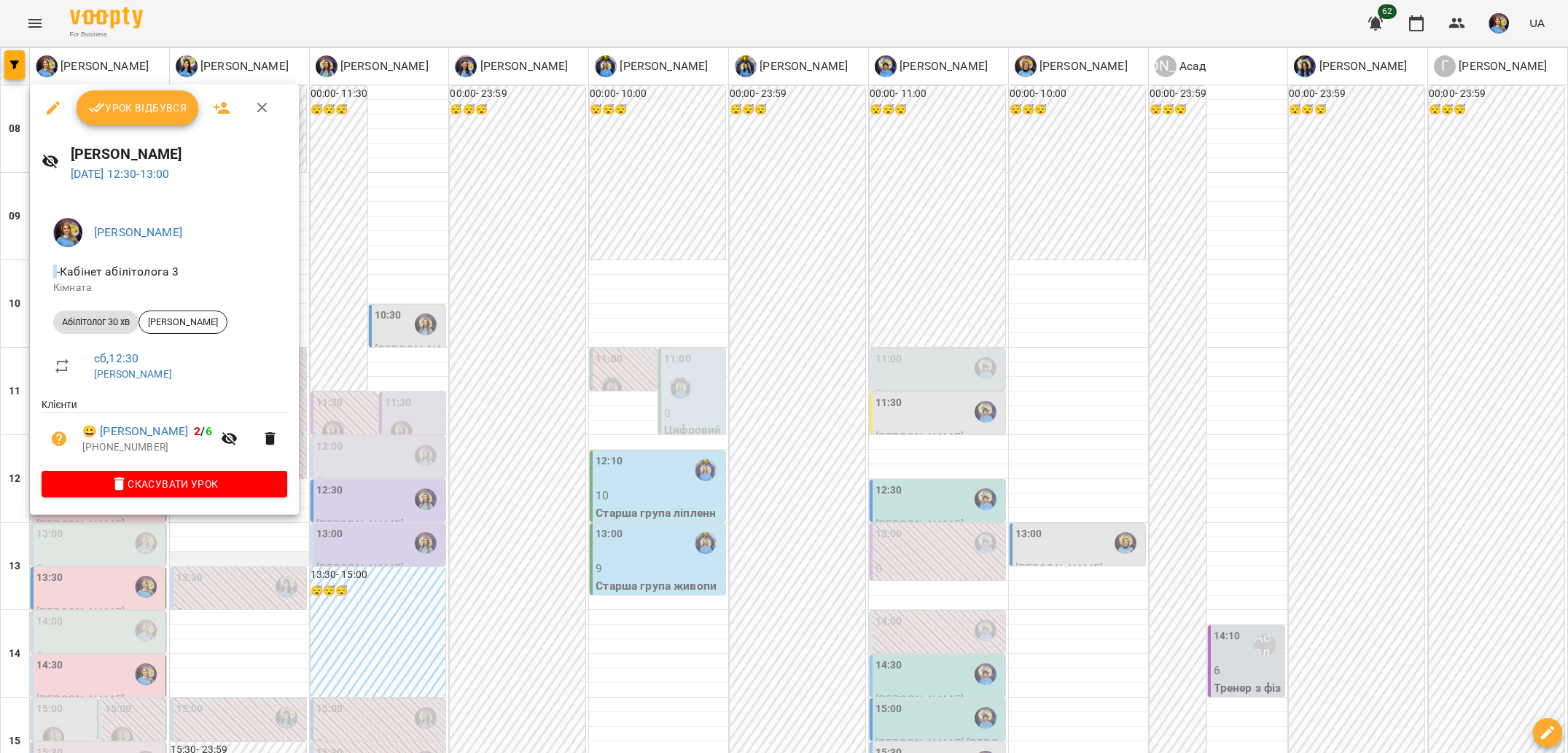
click at [286, 563] on div at bounding box center [784, 376] width 1568 height 753
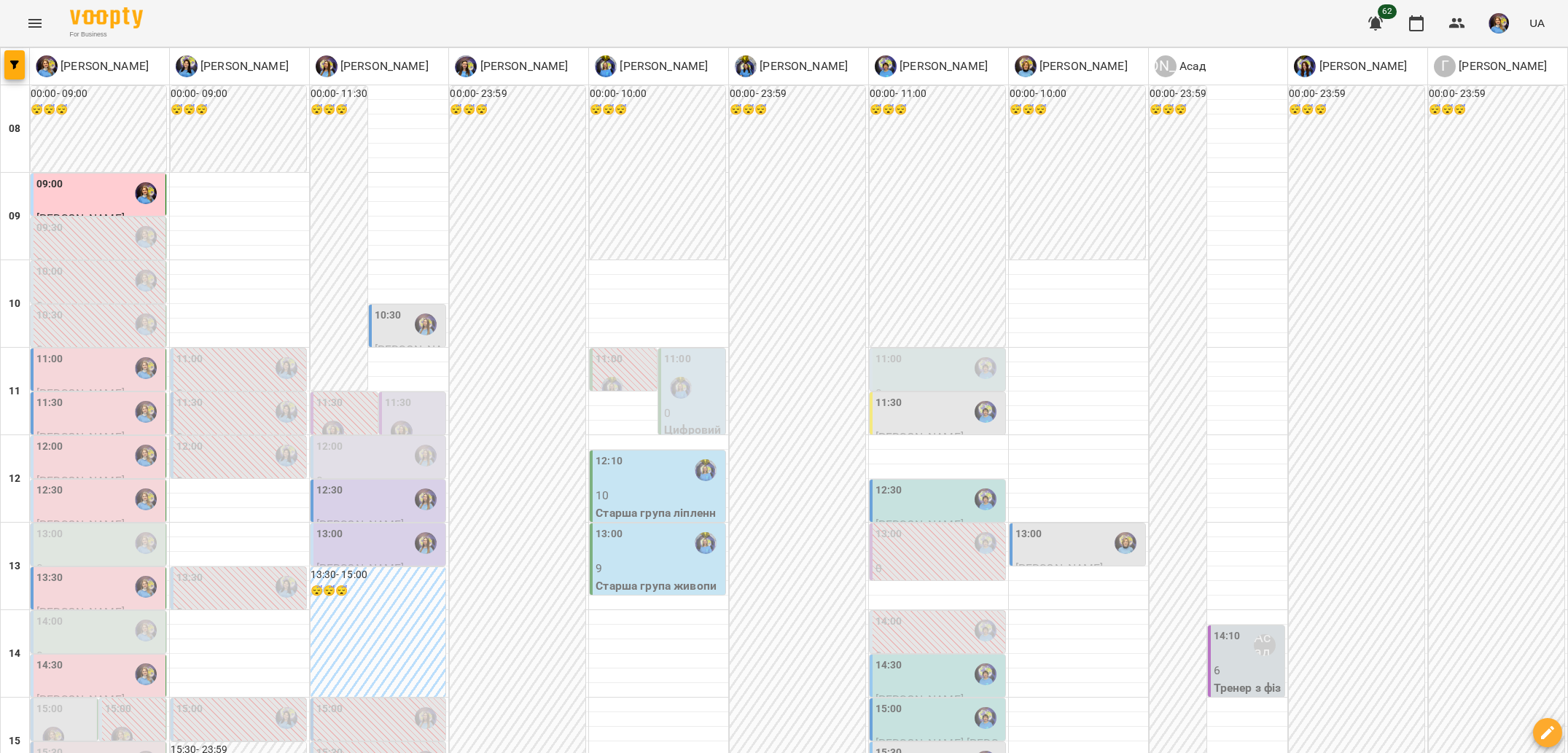
click at [127, 550] on div "13:00" at bounding box center [99, 543] width 126 height 34
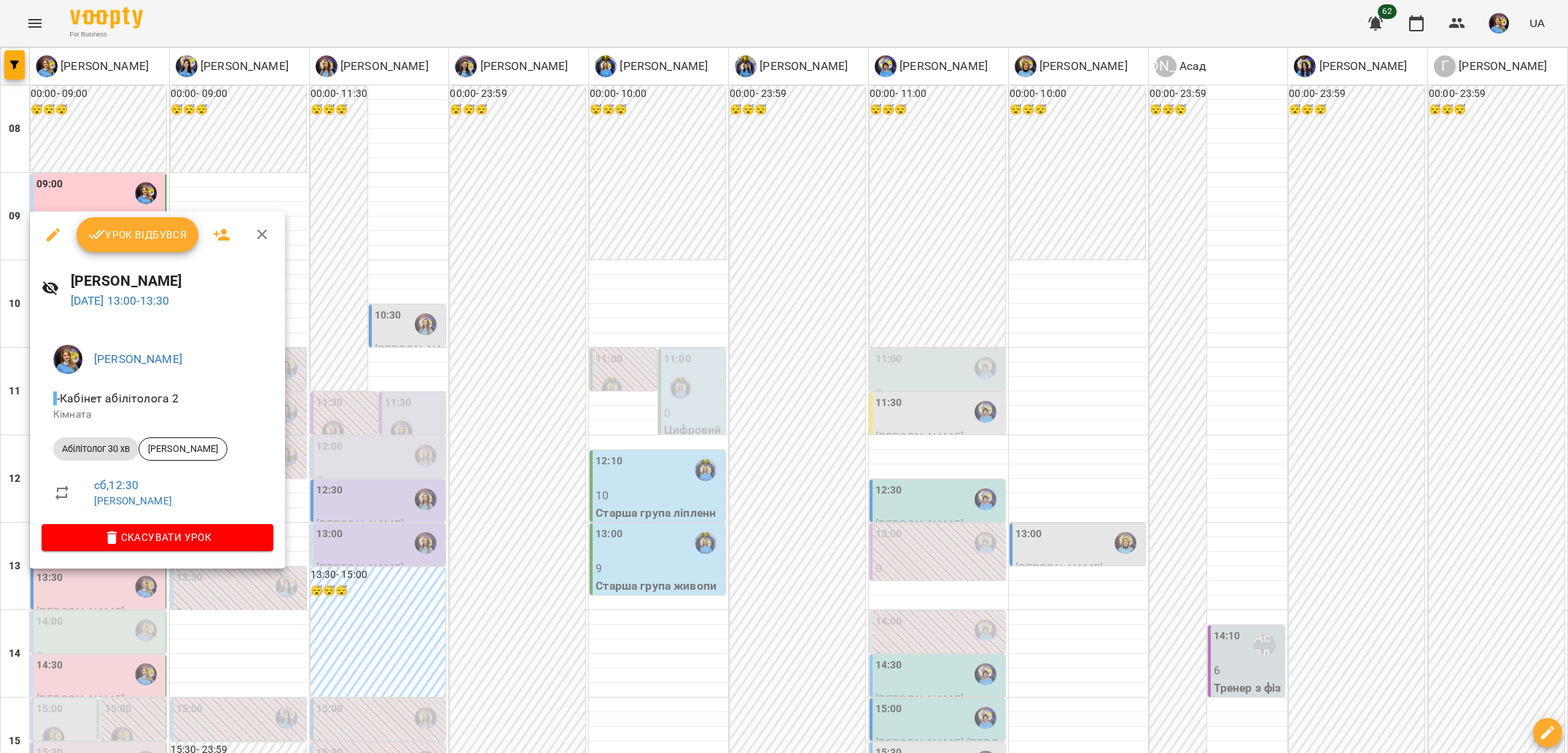
click at [340, 605] on div at bounding box center [784, 376] width 1568 height 753
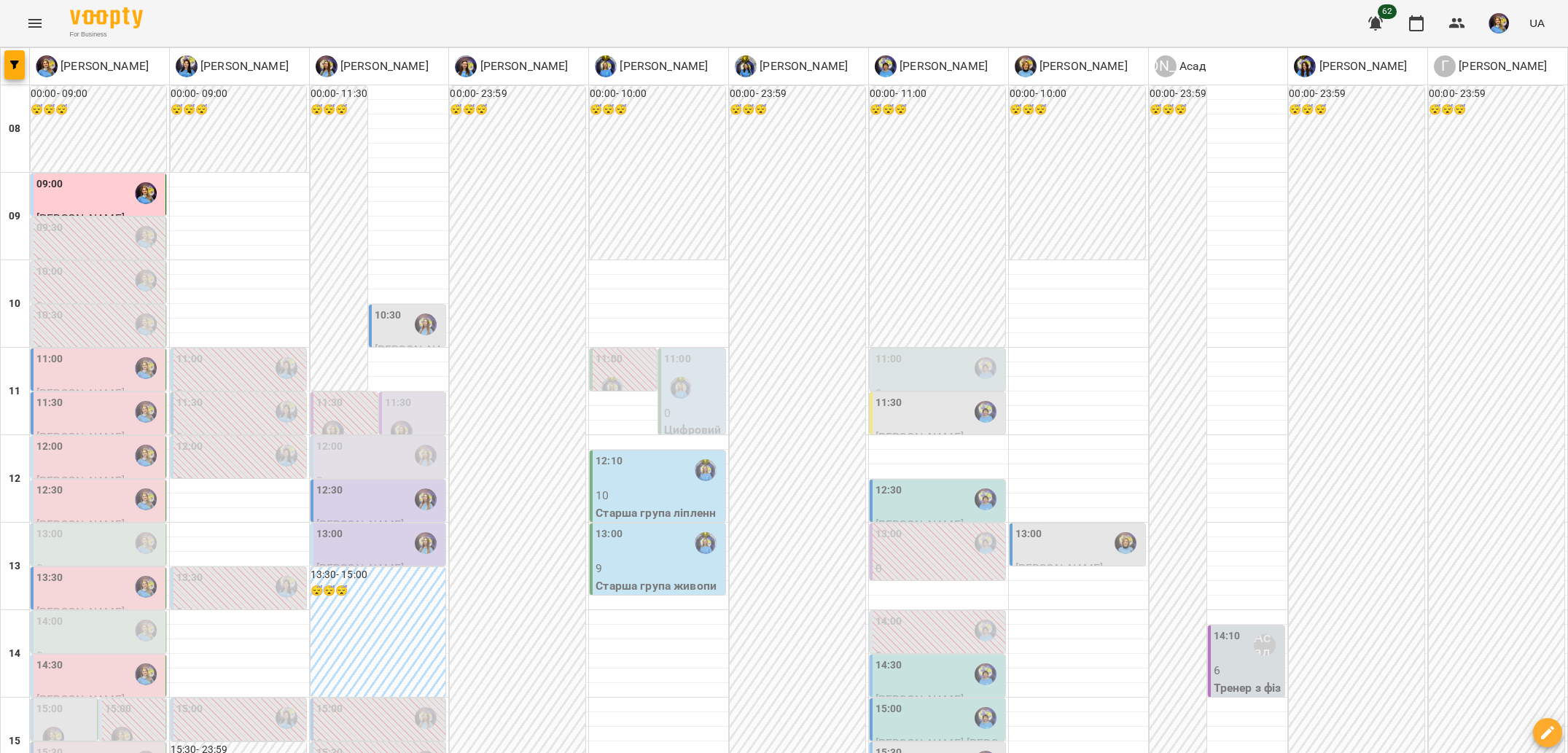
scroll to position [210, 0]
click at [95, 657] on div "14:30" at bounding box center [99, 674] width 126 height 34
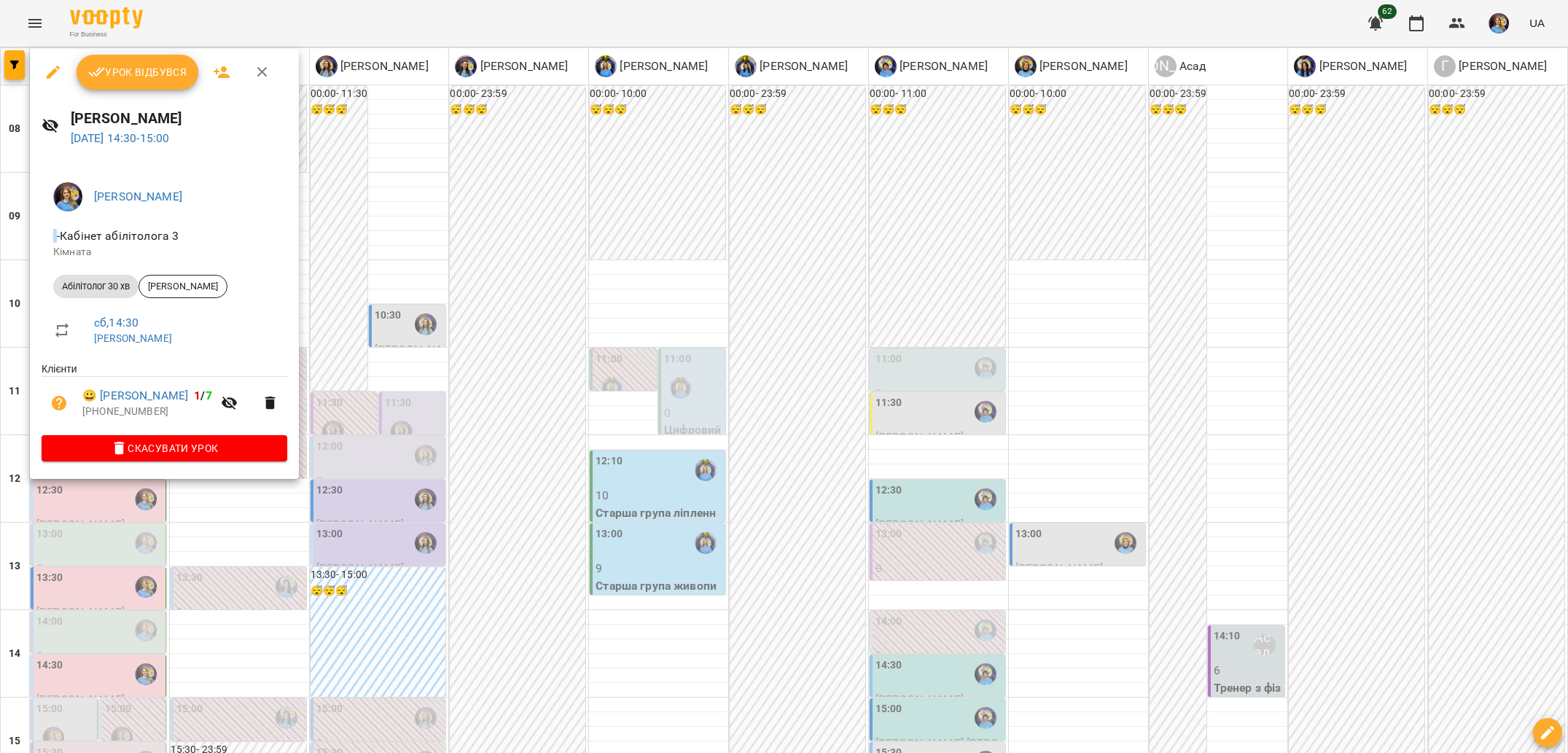
click at [153, 543] on div at bounding box center [784, 376] width 1568 height 753
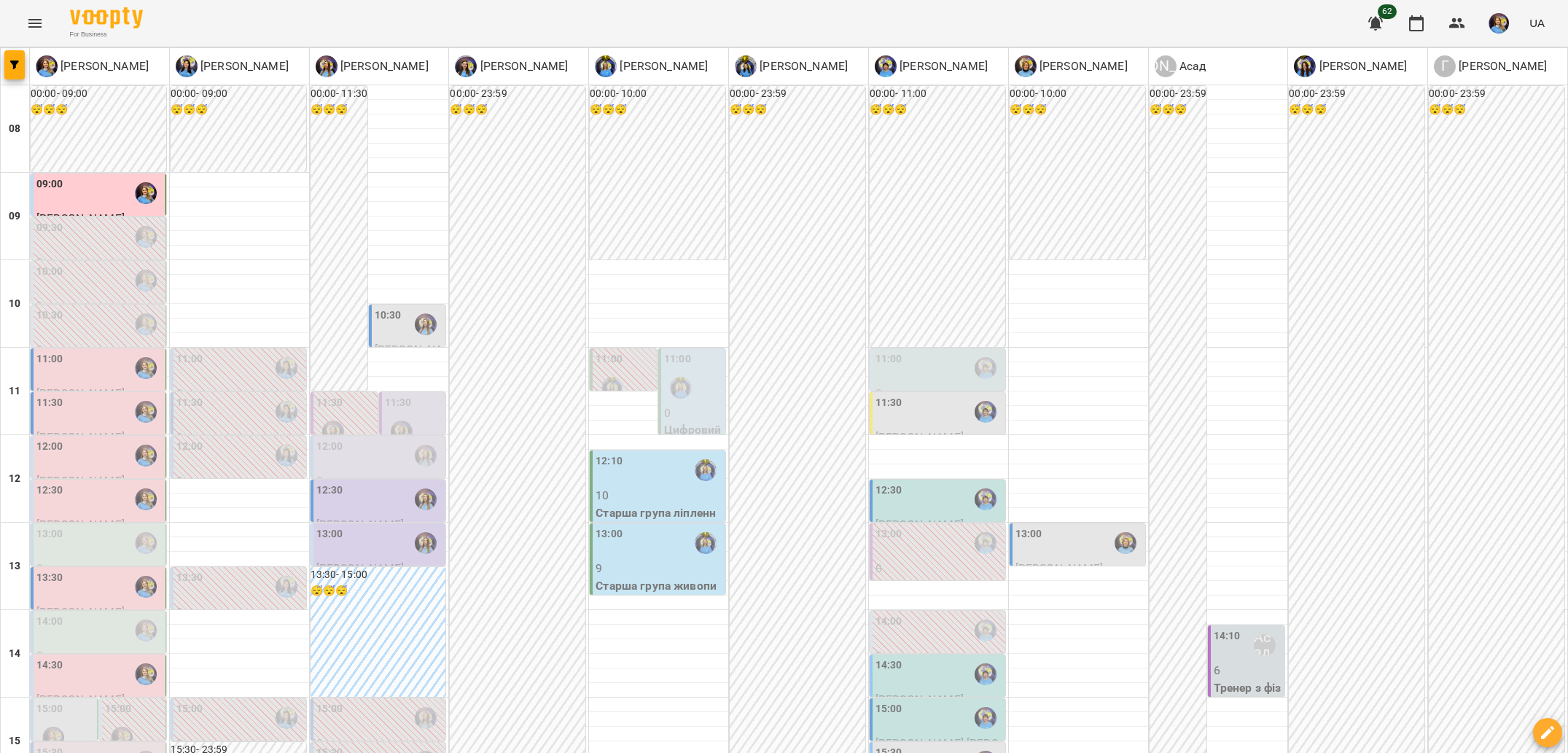
click at [116, 614] on div "14:00" at bounding box center [99, 631] width 126 height 34
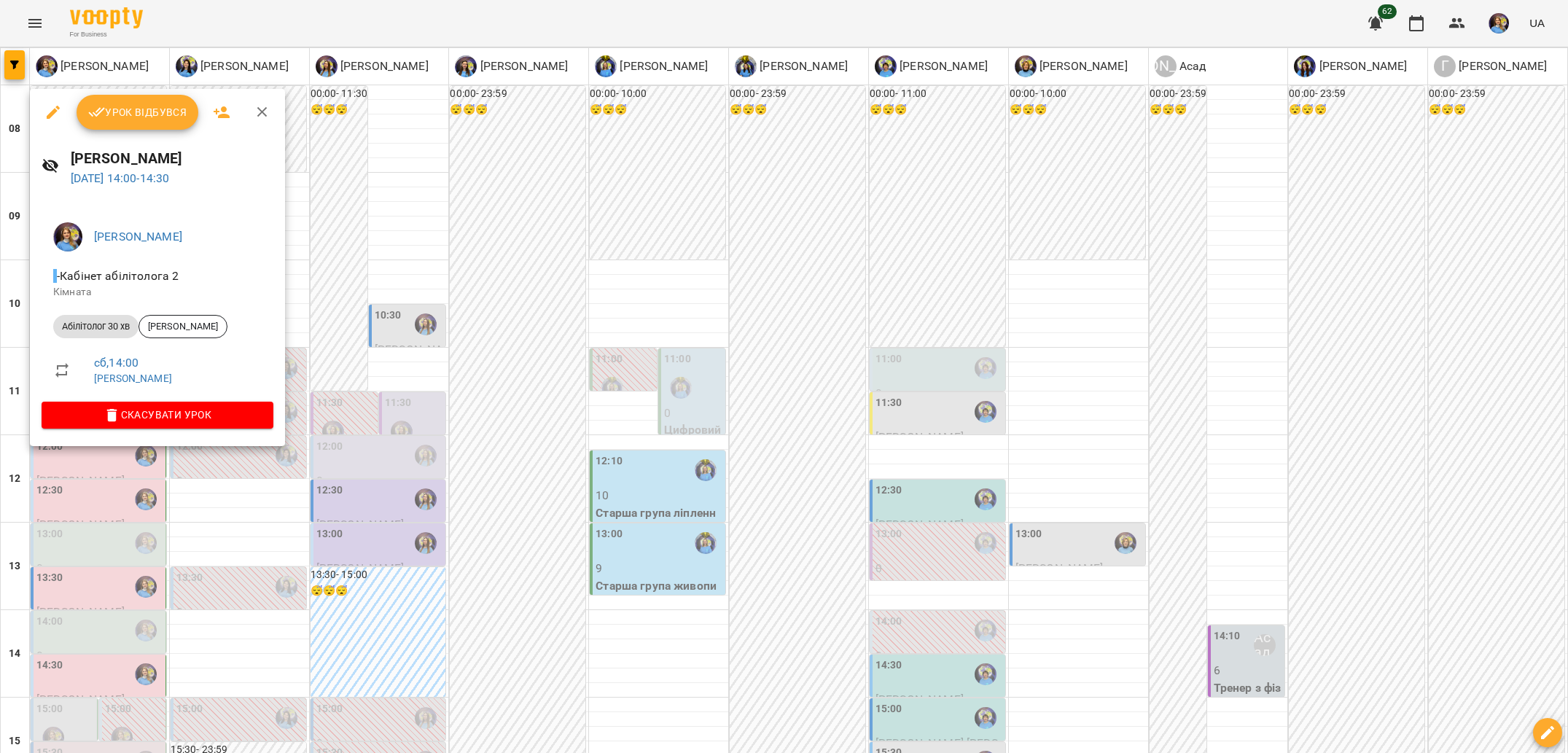
click at [214, 499] on div at bounding box center [784, 376] width 1568 height 753
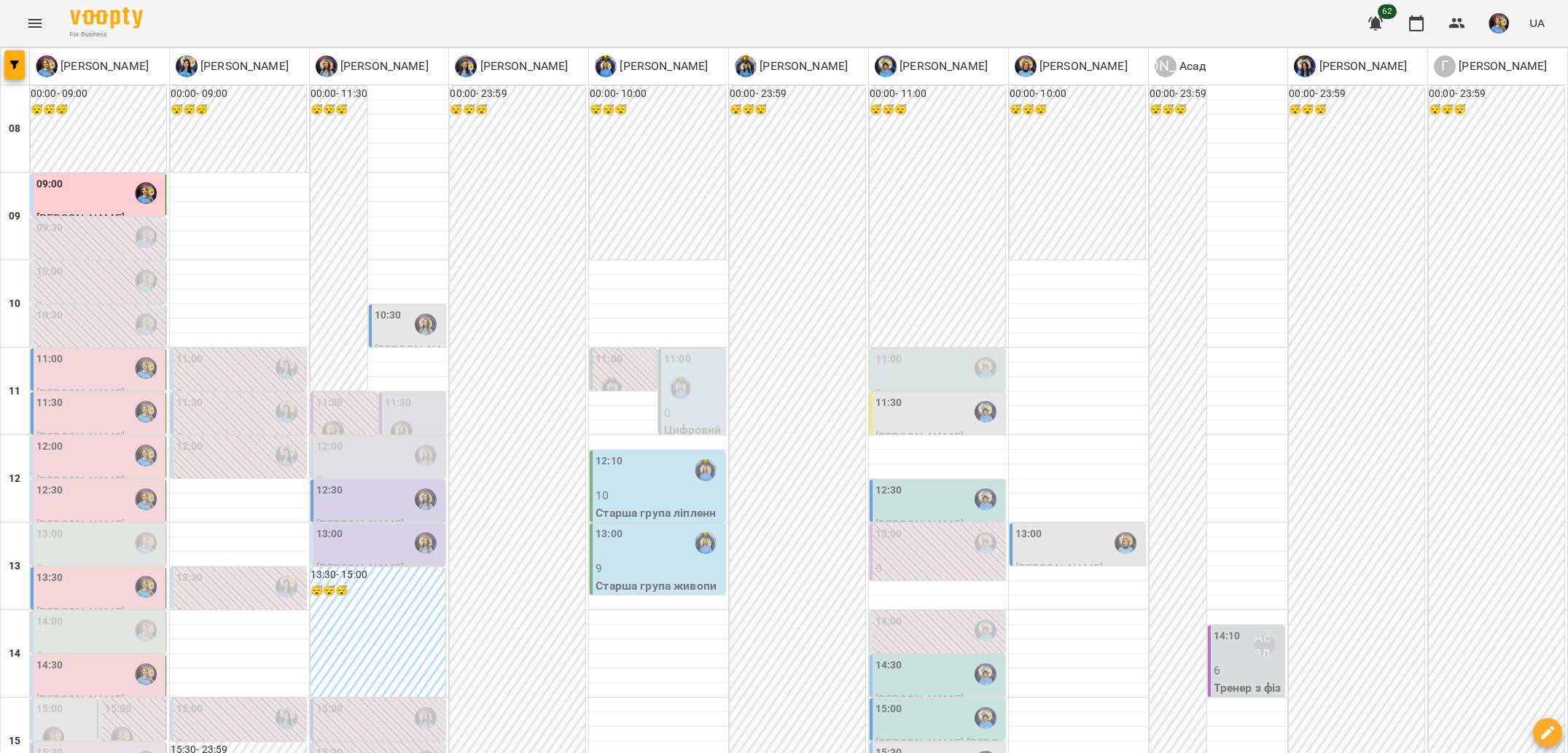
click at [125, 614] on div "14:00" at bounding box center [99, 631] width 126 height 34
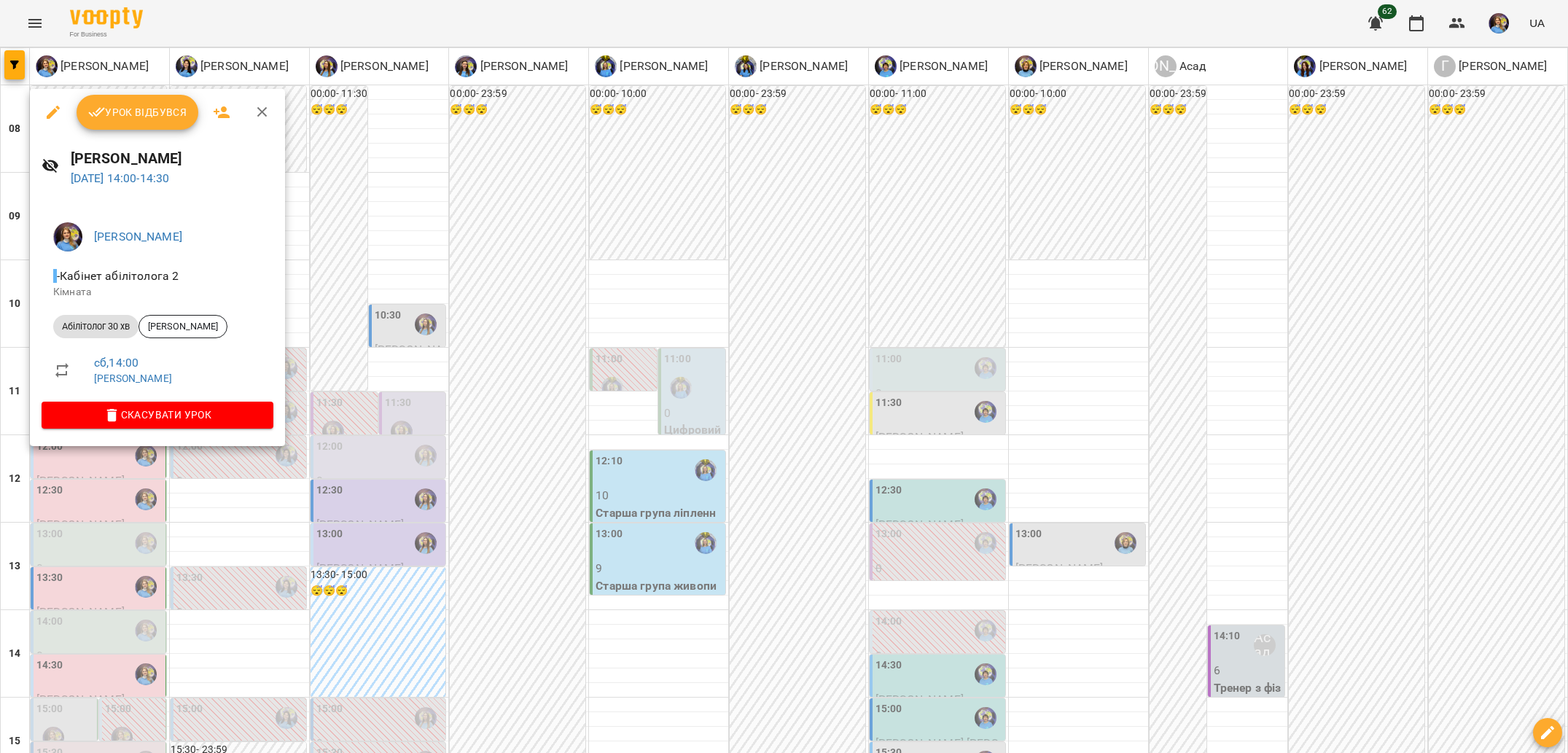
click at [198, 504] on div at bounding box center [784, 376] width 1568 height 753
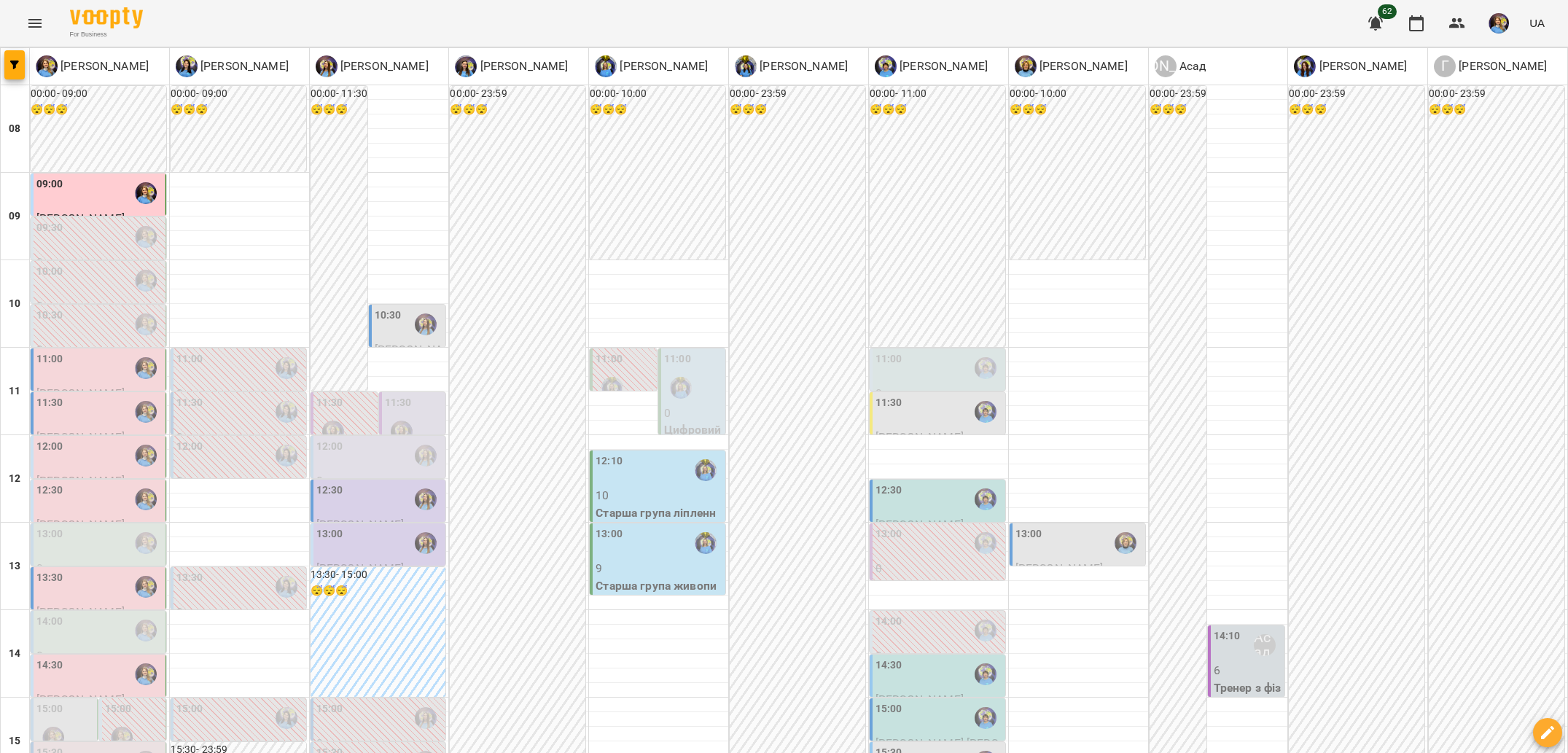
click at [120, 657] on div "14:30" at bounding box center [99, 674] width 126 height 34
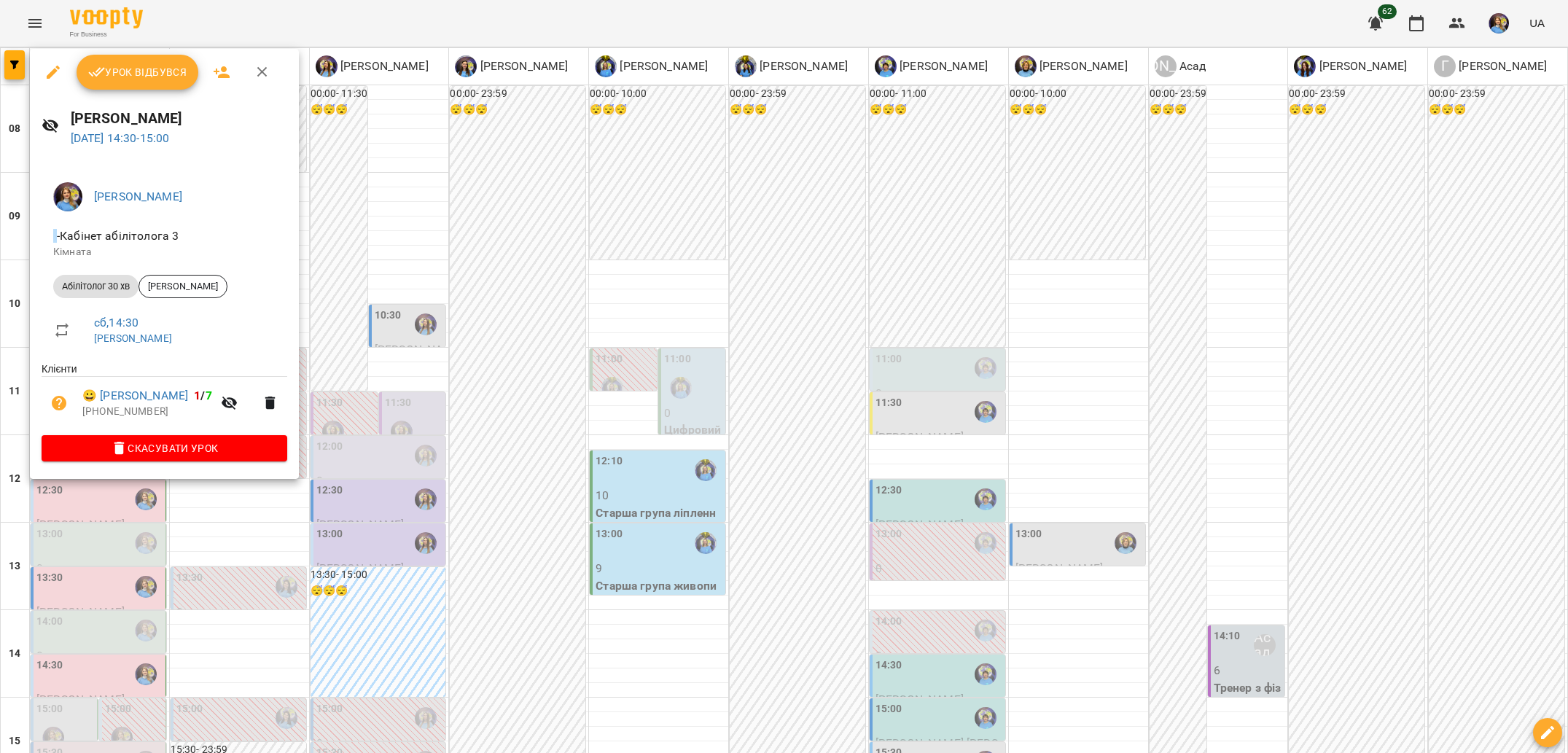
click at [277, 557] on div at bounding box center [784, 376] width 1568 height 753
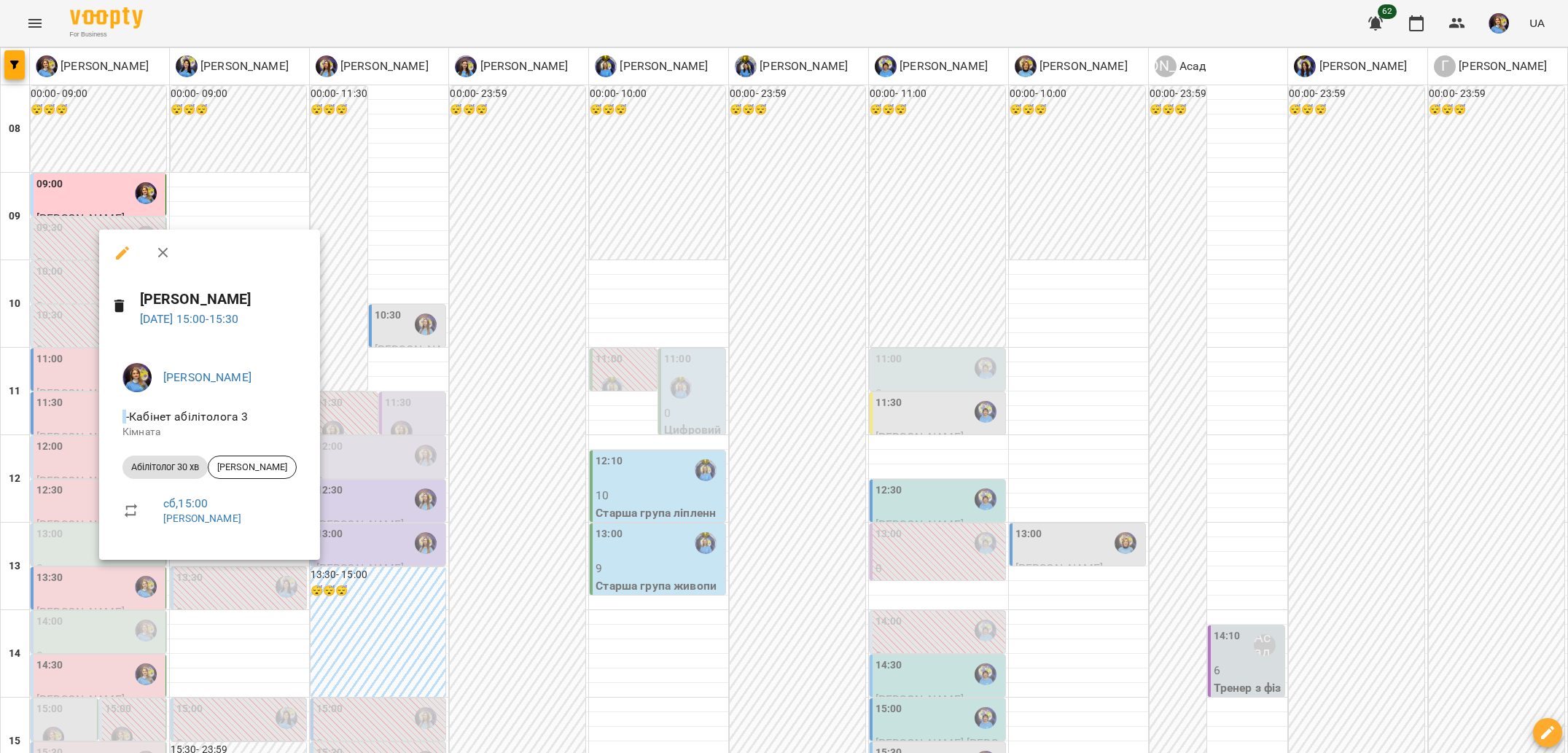
click at [38, 540] on div at bounding box center [784, 376] width 1568 height 753
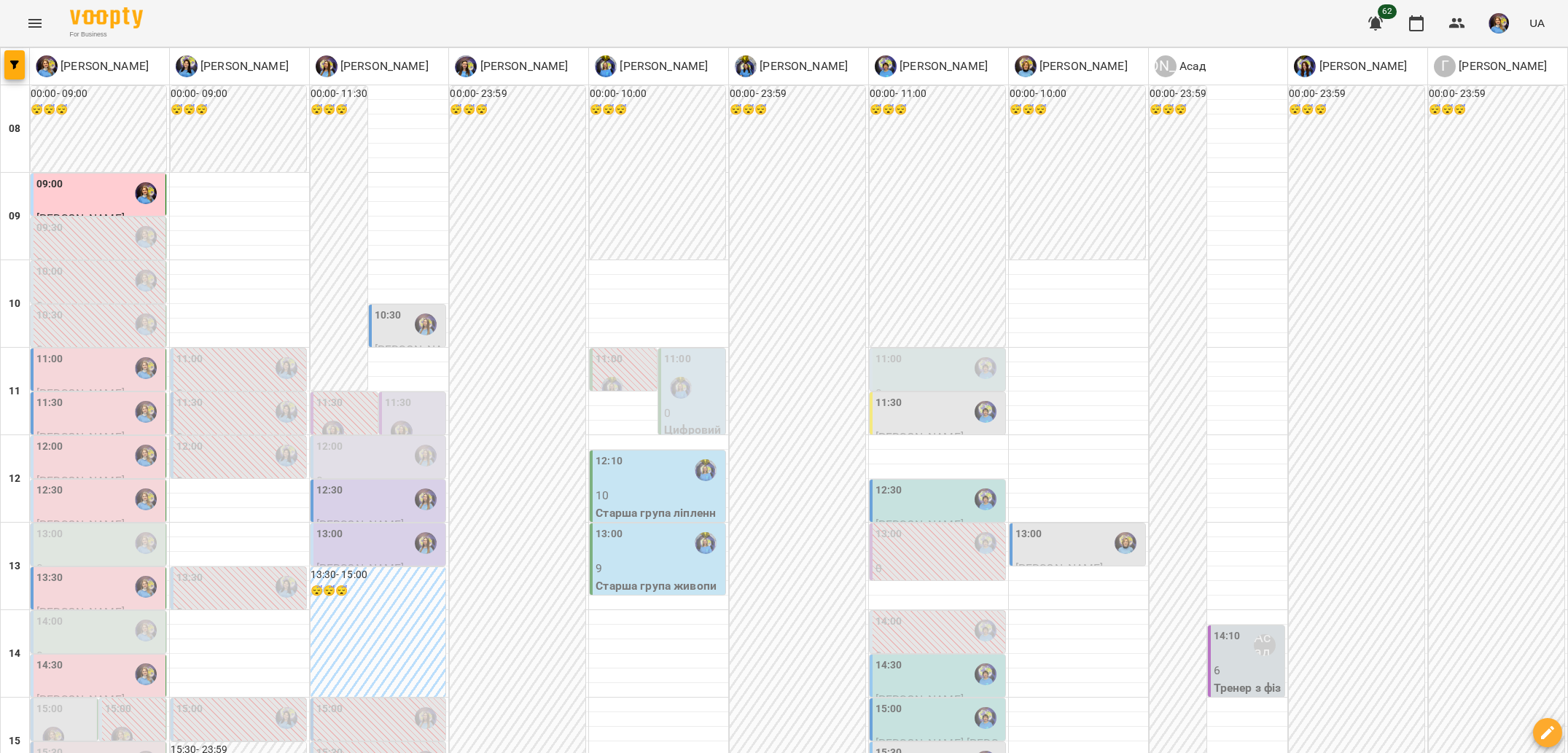
click at [36, 657] on div "14:30" at bounding box center [49, 674] width 27 height 34
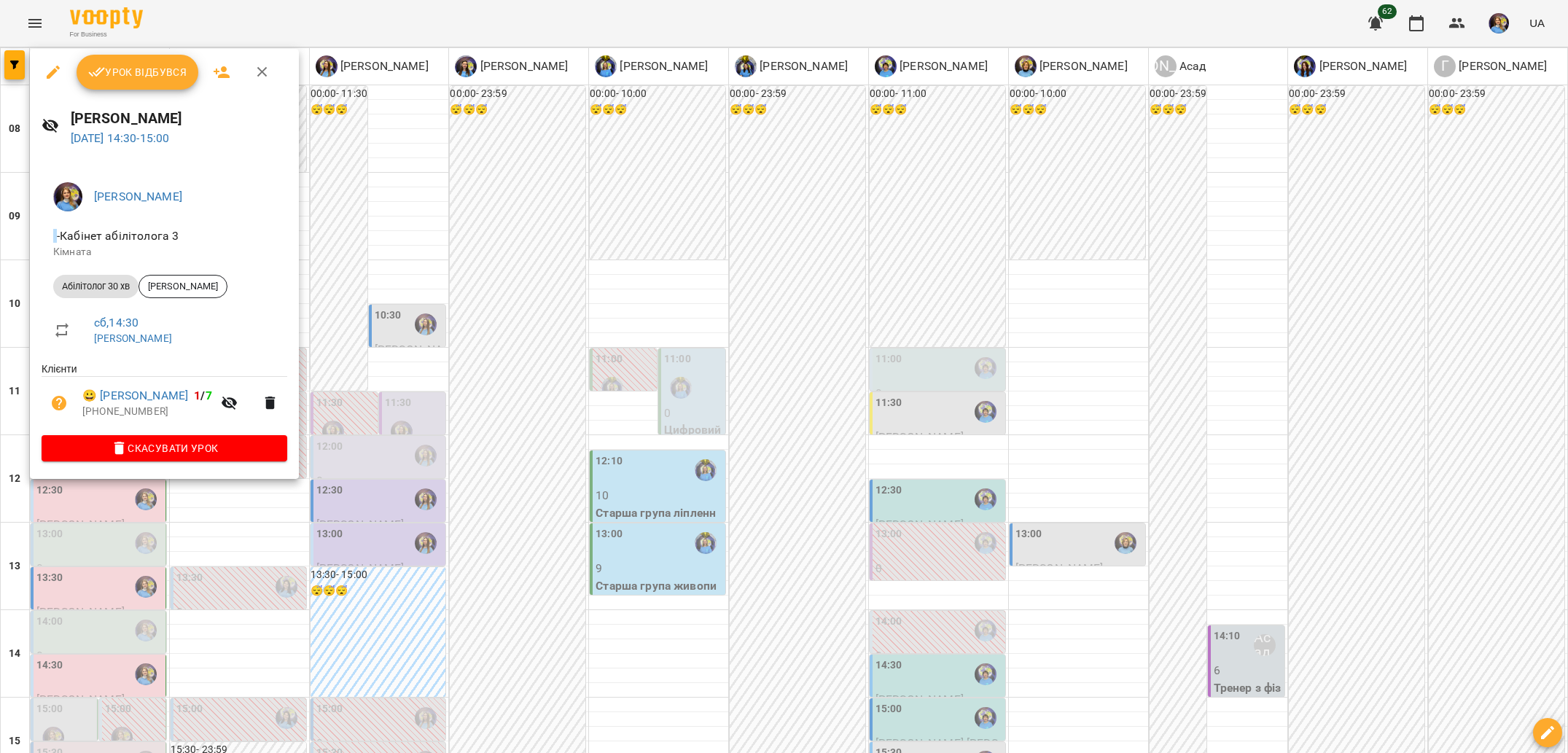
click at [304, 614] on div at bounding box center [784, 376] width 1568 height 753
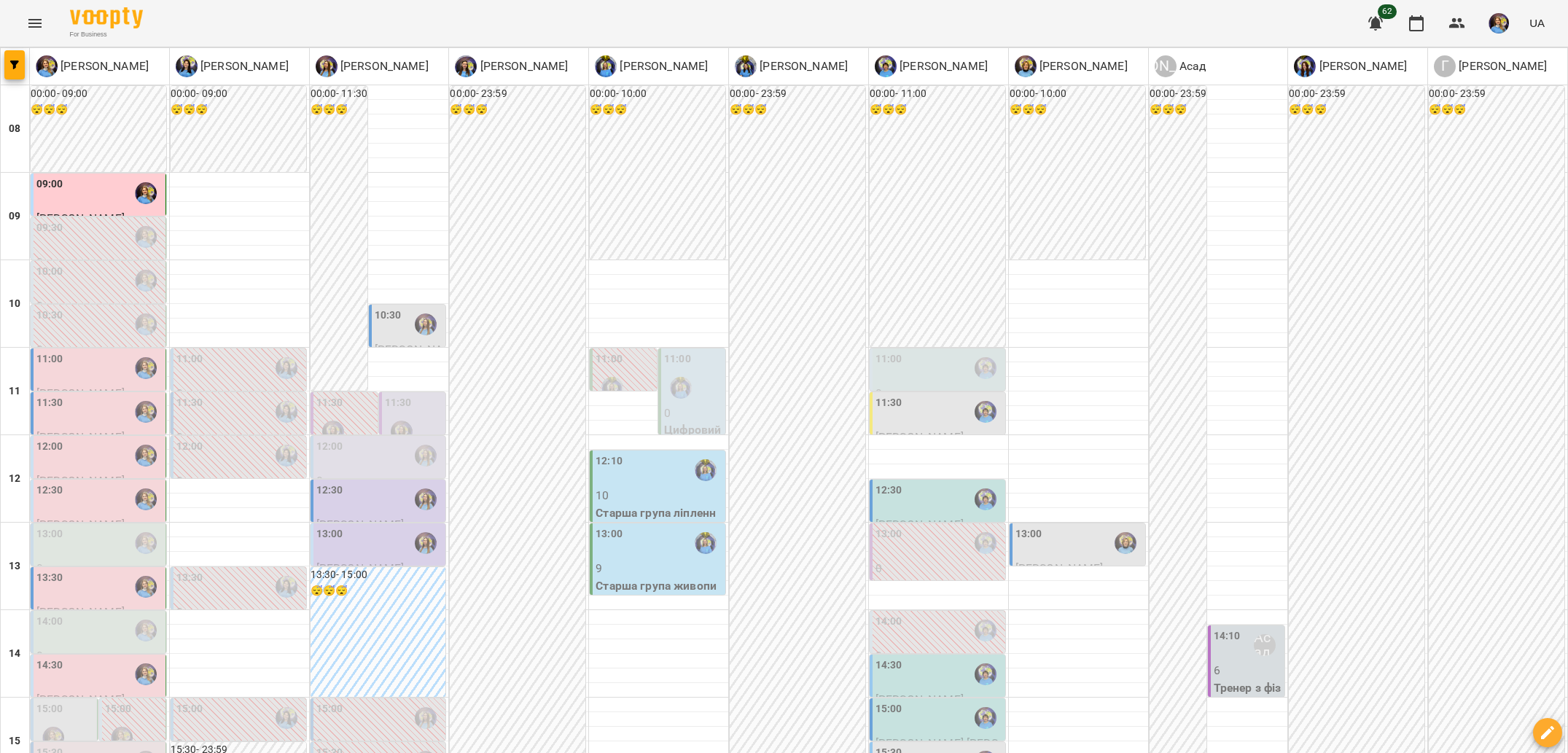
click at [88, 614] on div "14:00" at bounding box center [99, 631] width 126 height 34
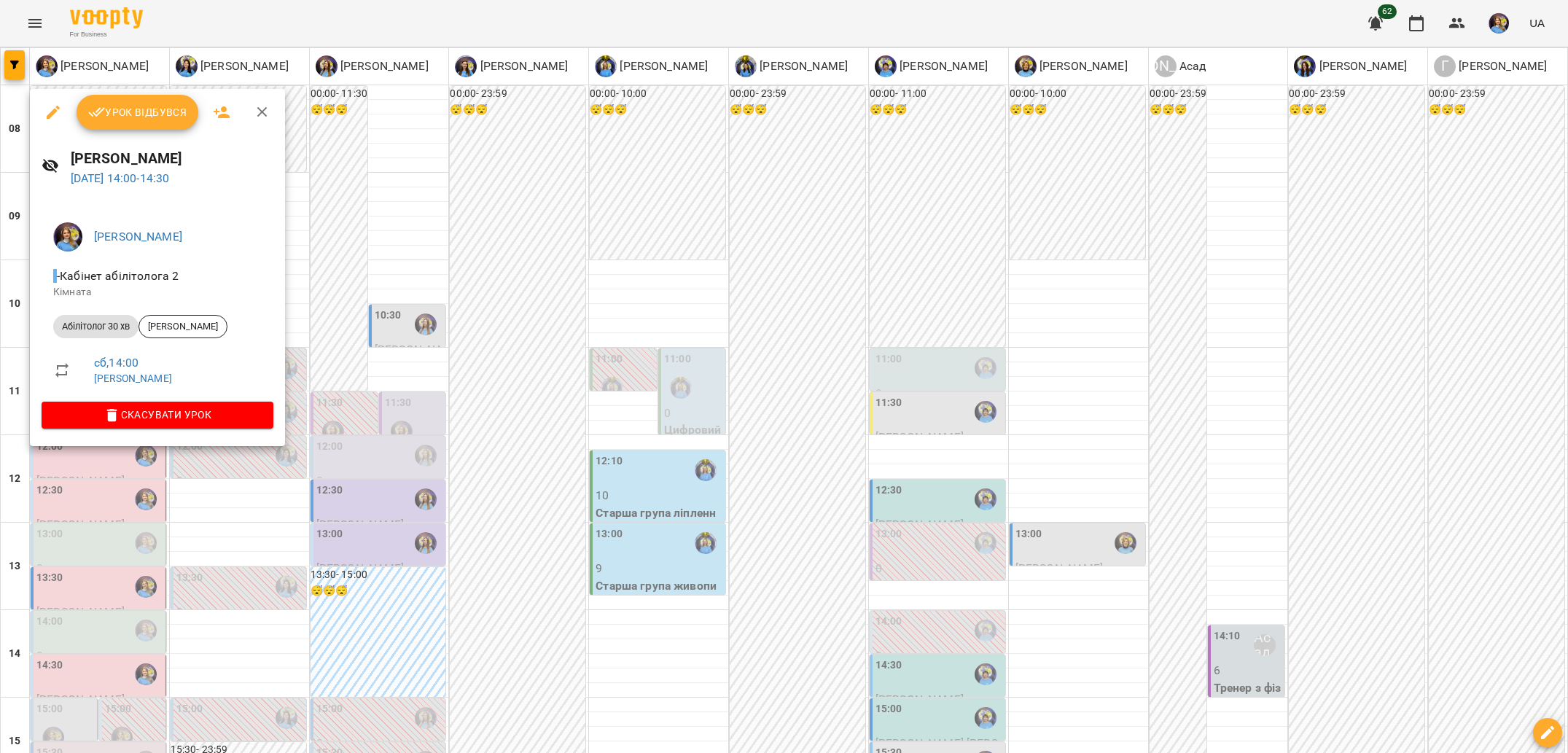
drag, startPoint x: 339, startPoint y: 303, endPoint x: 329, endPoint y: 304, distance: 10.0
click at [339, 303] on div at bounding box center [784, 376] width 1568 height 753
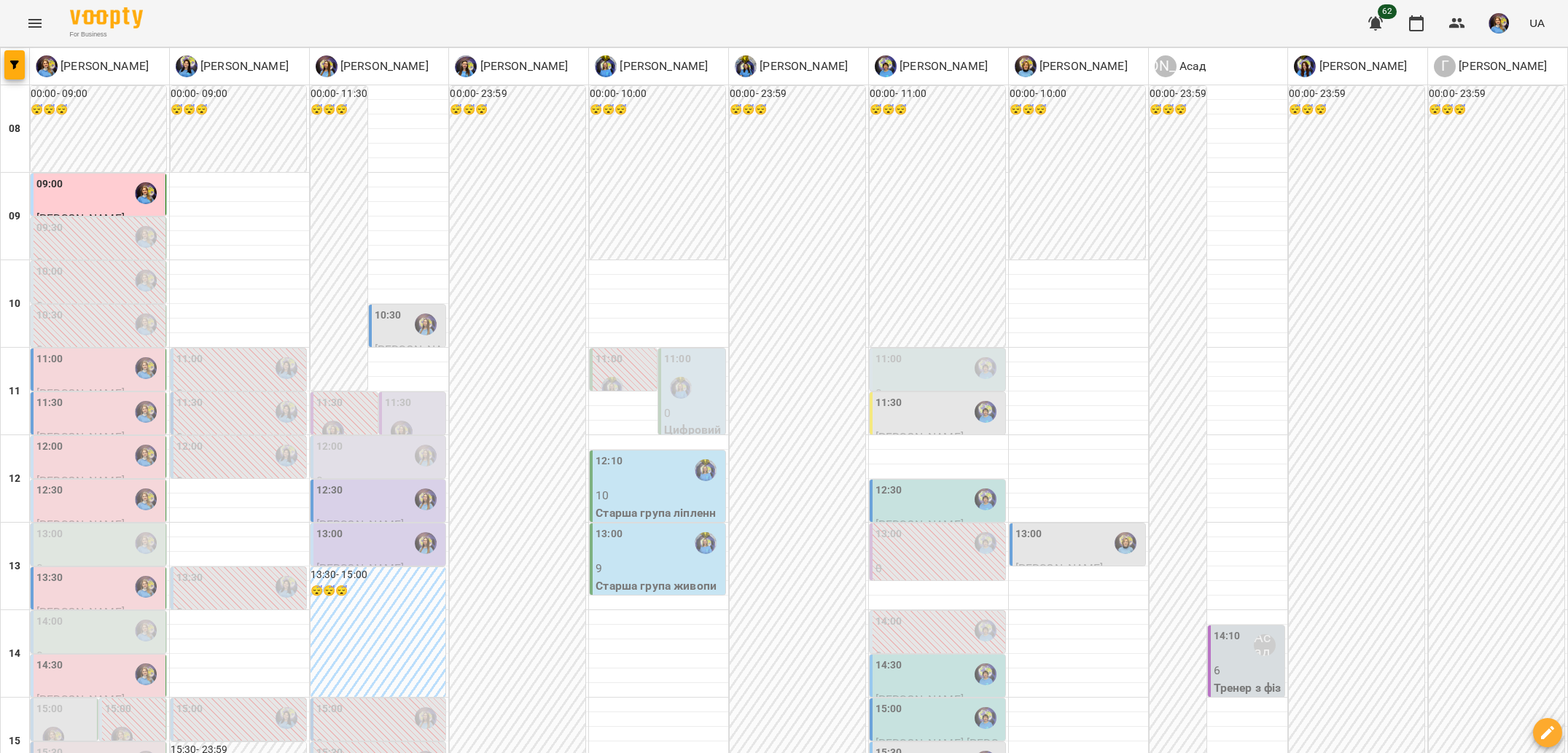
click at [41, 526] on div "13:00" at bounding box center [49, 543] width 27 height 34
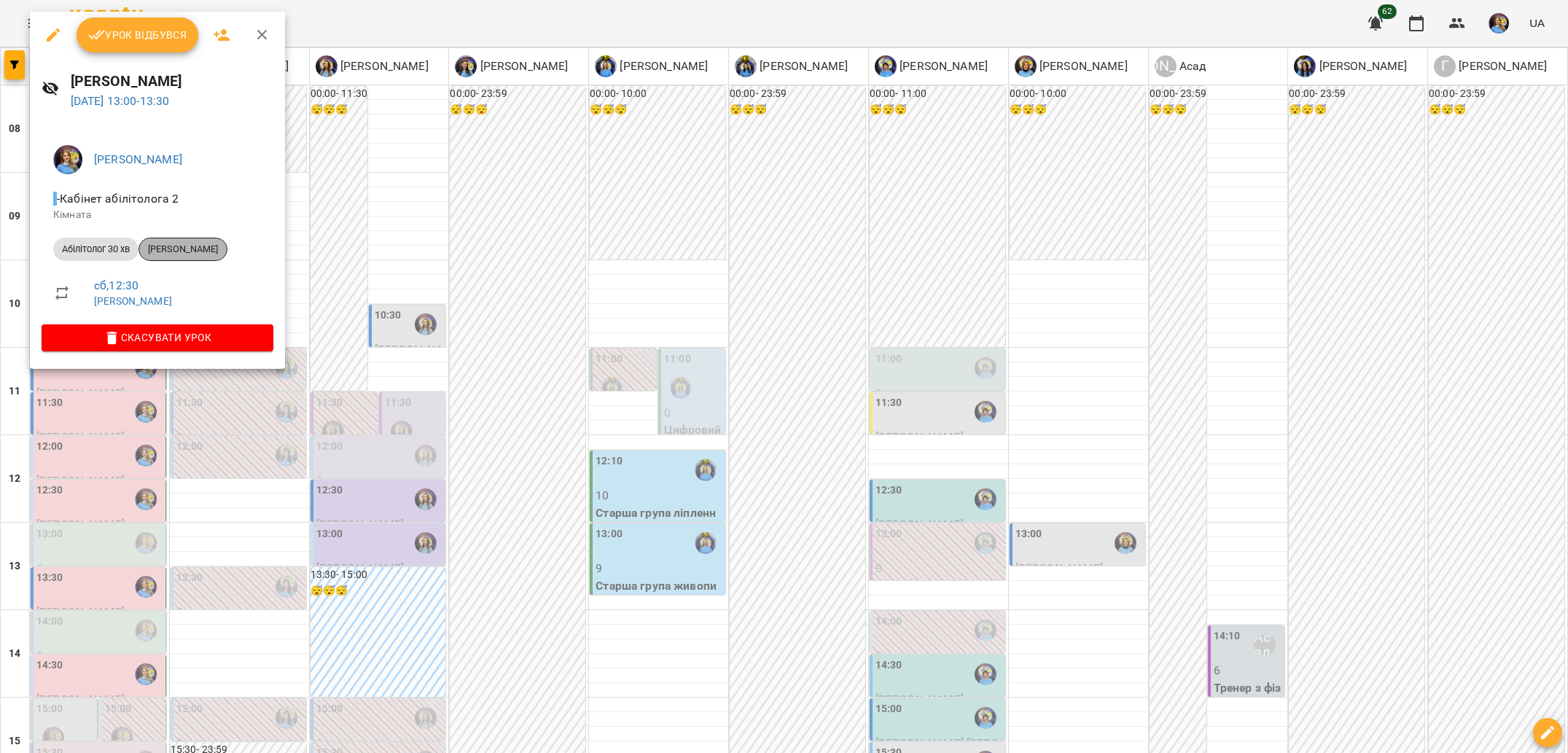
click at [183, 254] on span "[PERSON_NAME]" at bounding box center [182, 248] width 87 height 13
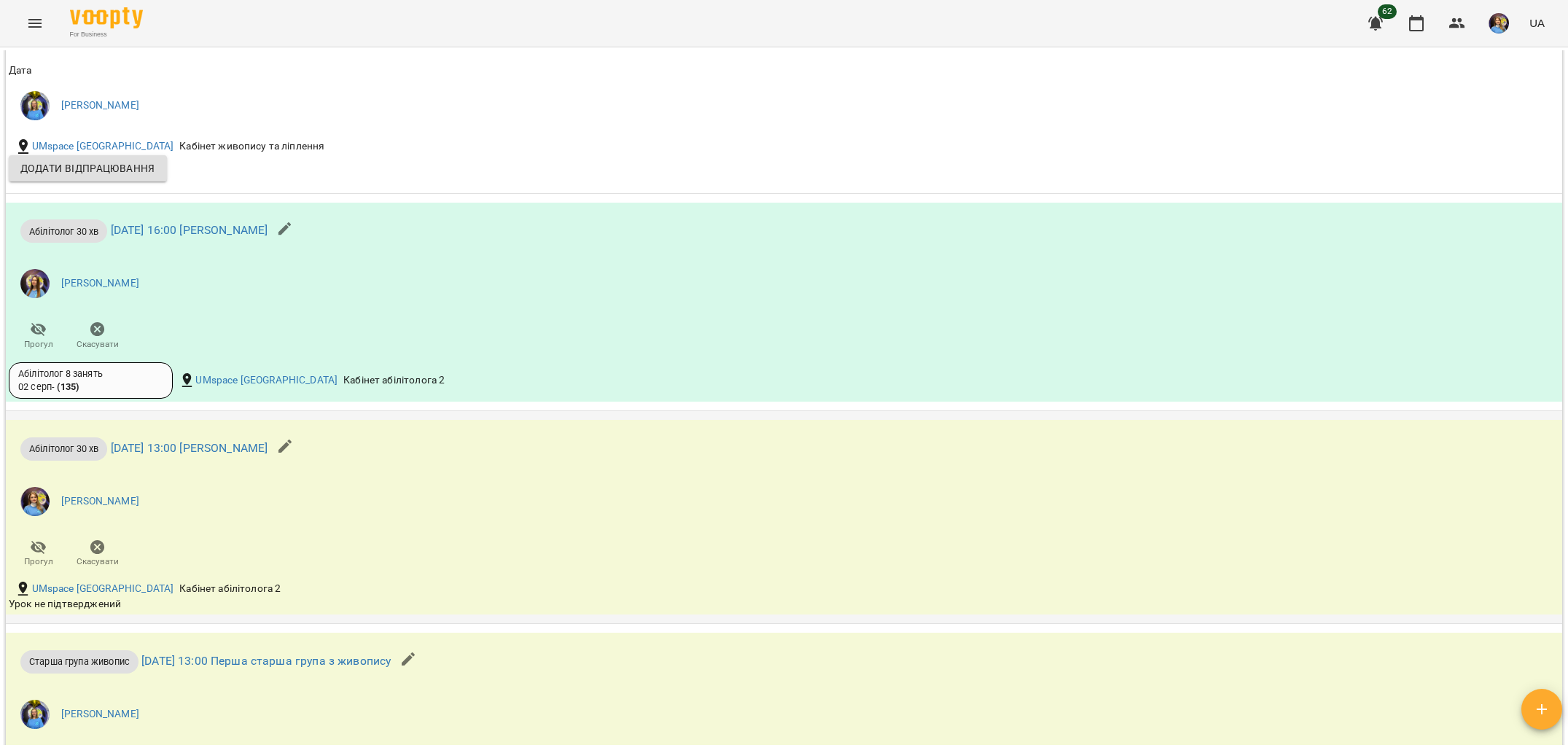
scroll to position [1738, 0]
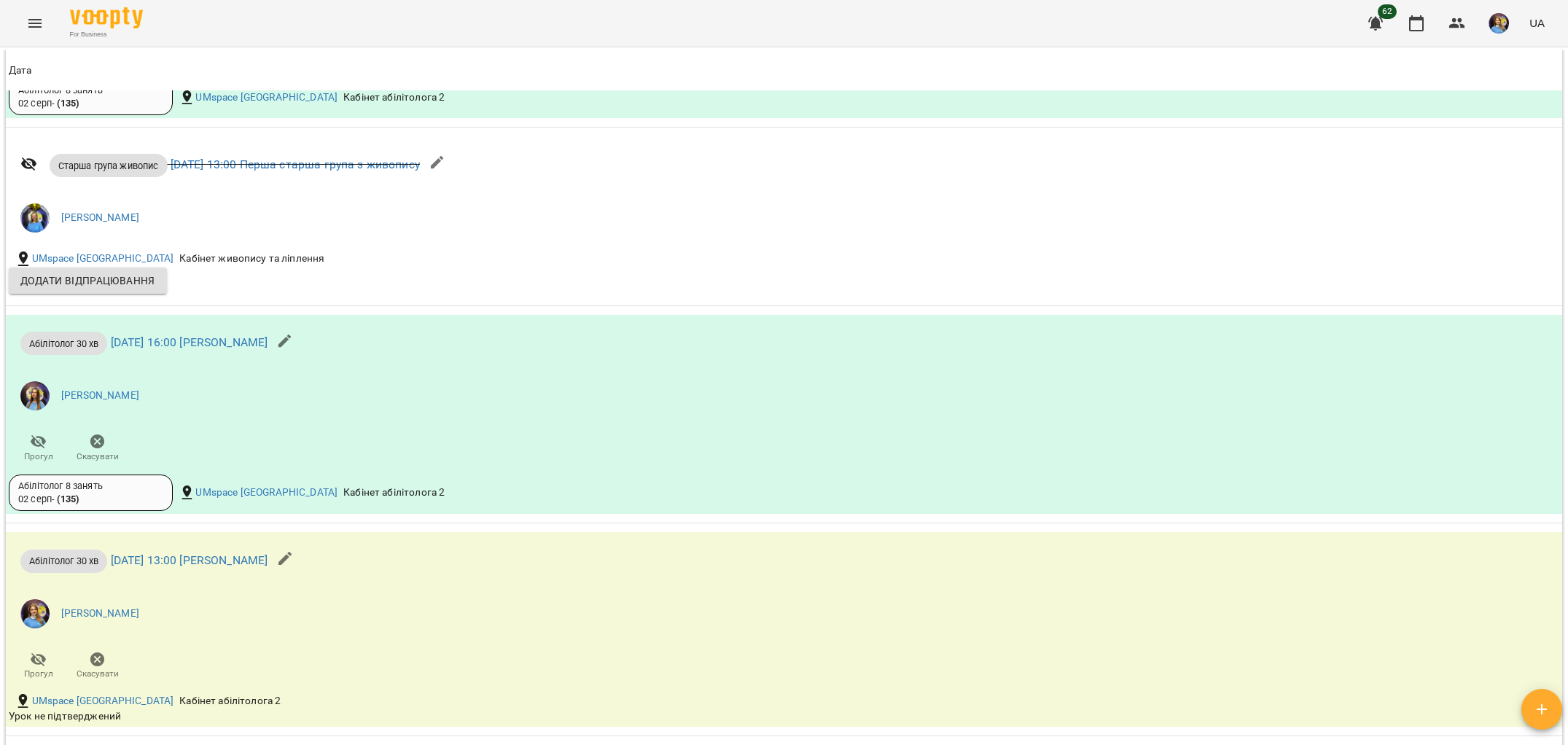
drag, startPoint x: 114, startPoint y: 16, endPoint x: 963, endPoint y: 0, distance: 849.2
click at [0, 0] on div "For Business 62 UA" at bounding box center [784, 23] width 1568 height 47
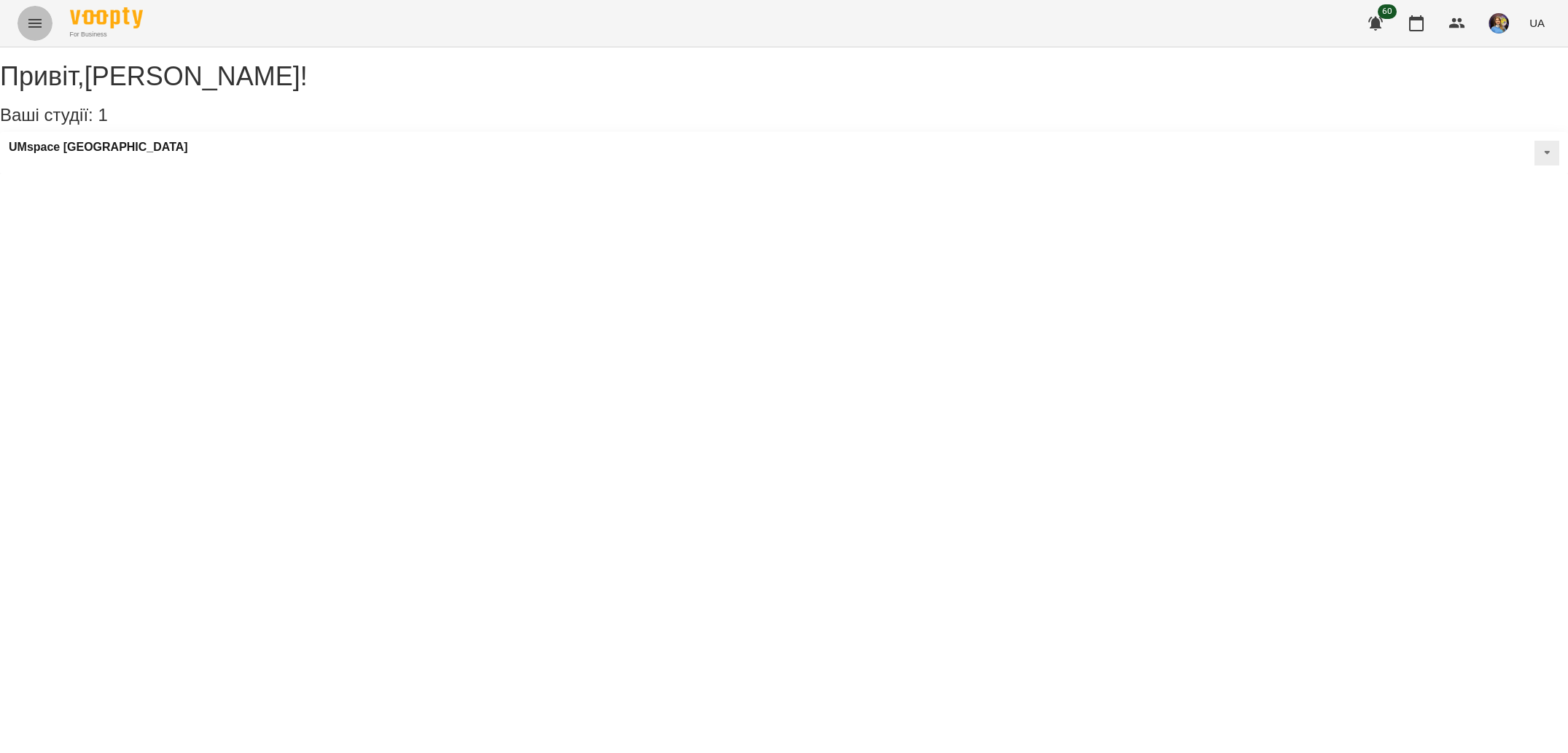
click at [27, 30] on icon "Menu" at bounding box center [34, 23] width 17 height 17
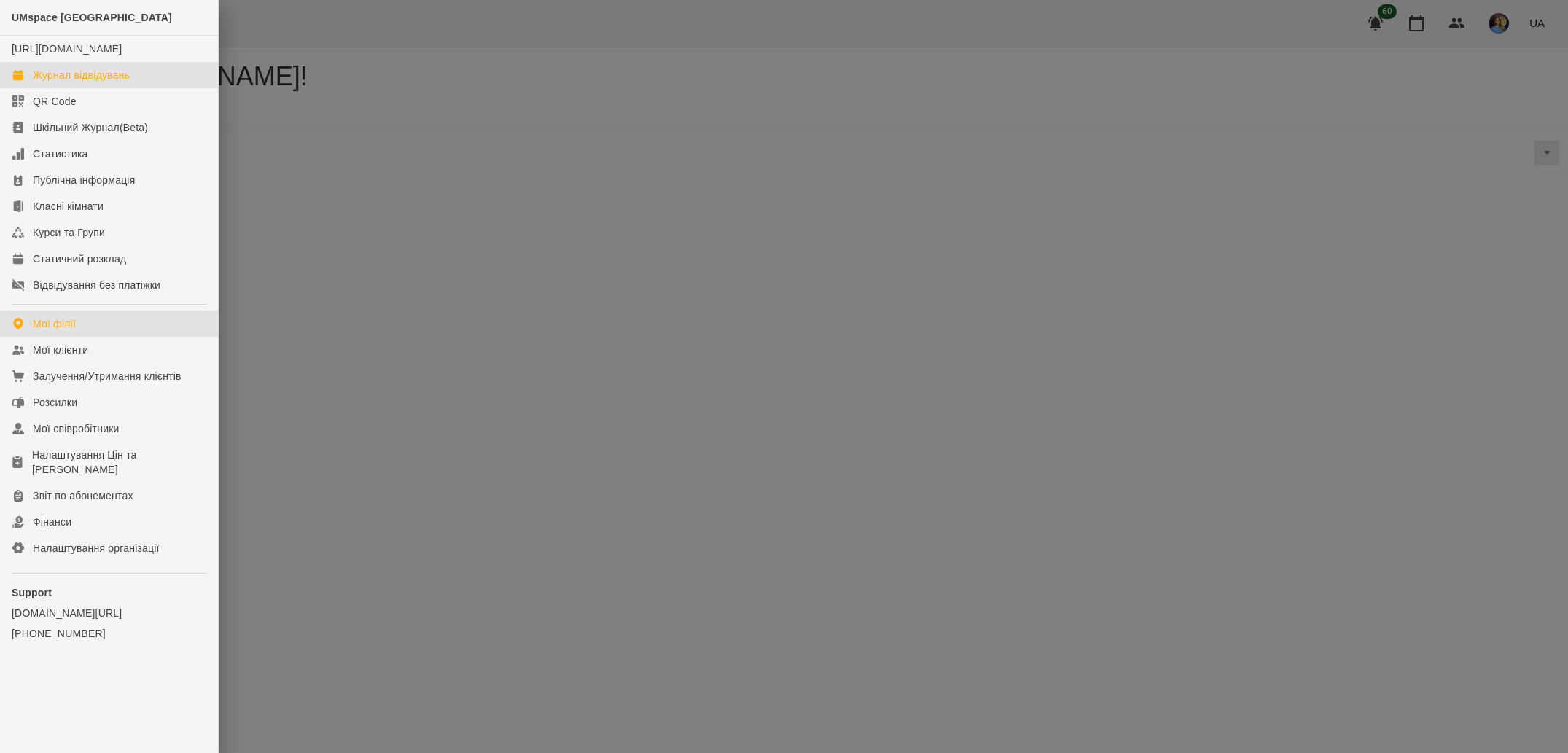
click at [78, 82] on div "Журнал відвідувань" at bounding box center [81, 75] width 97 height 15
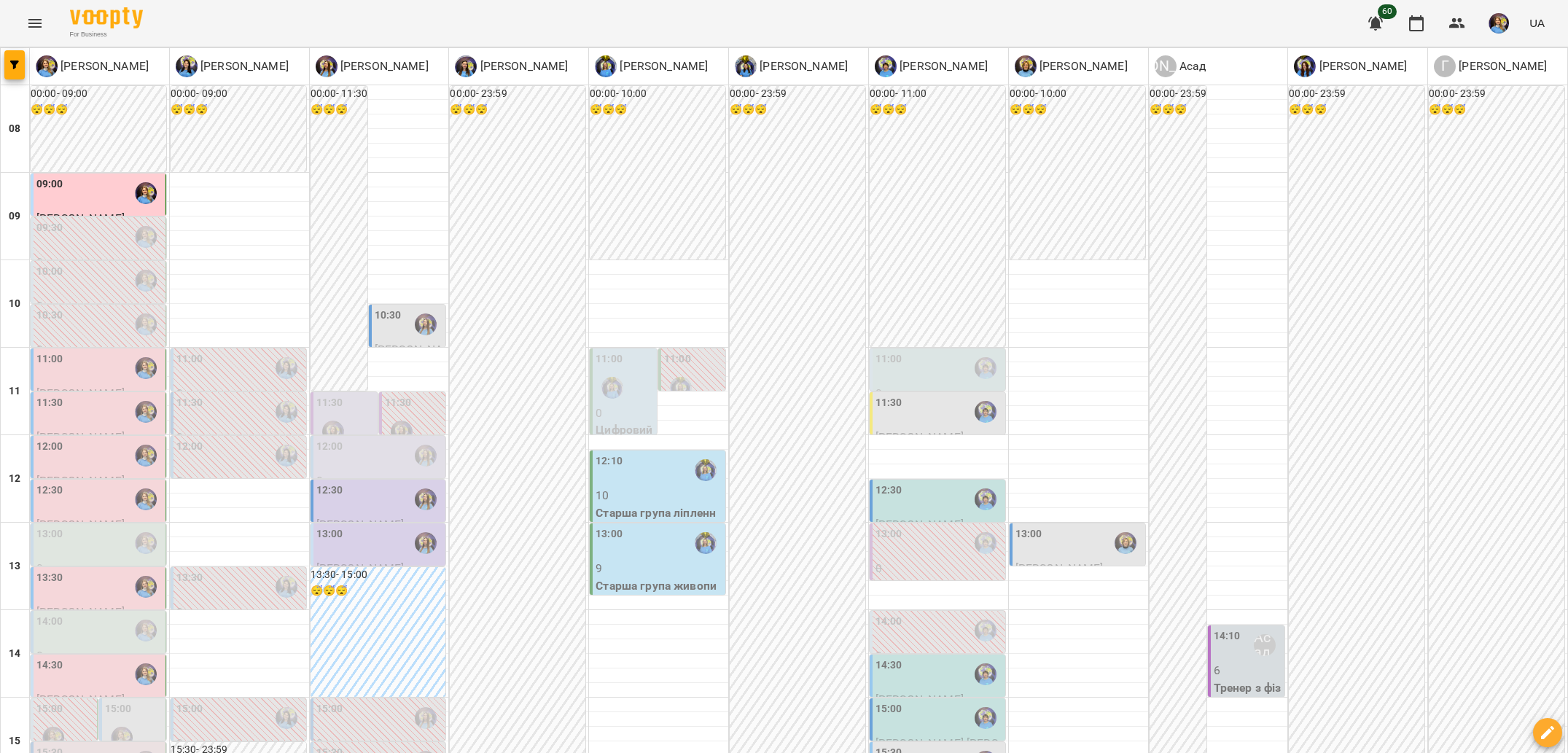
scroll to position [265, 0]
